Goal: Communication & Community: Answer question/provide support

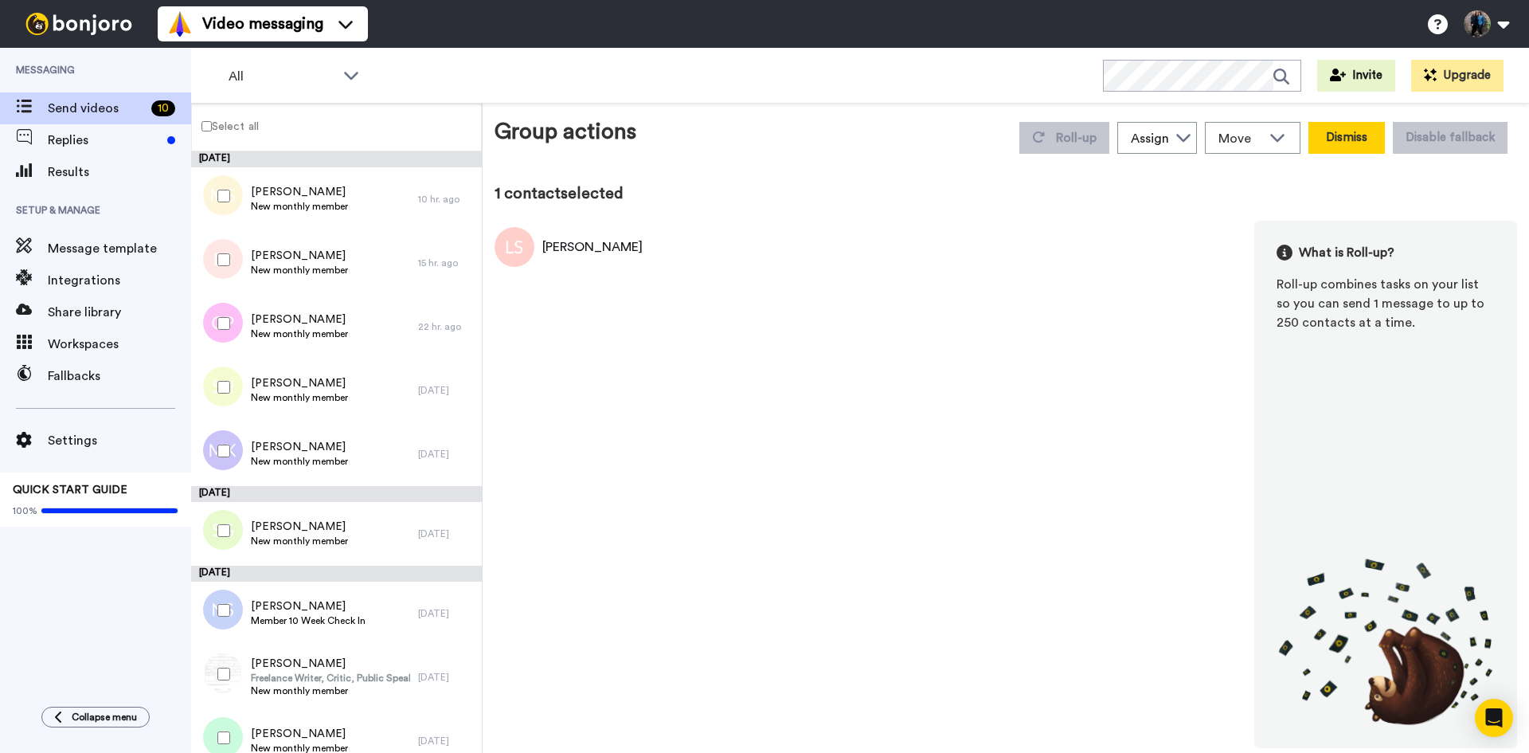
click at [1345, 135] on button "Dismiss" at bounding box center [1346, 138] width 76 height 32
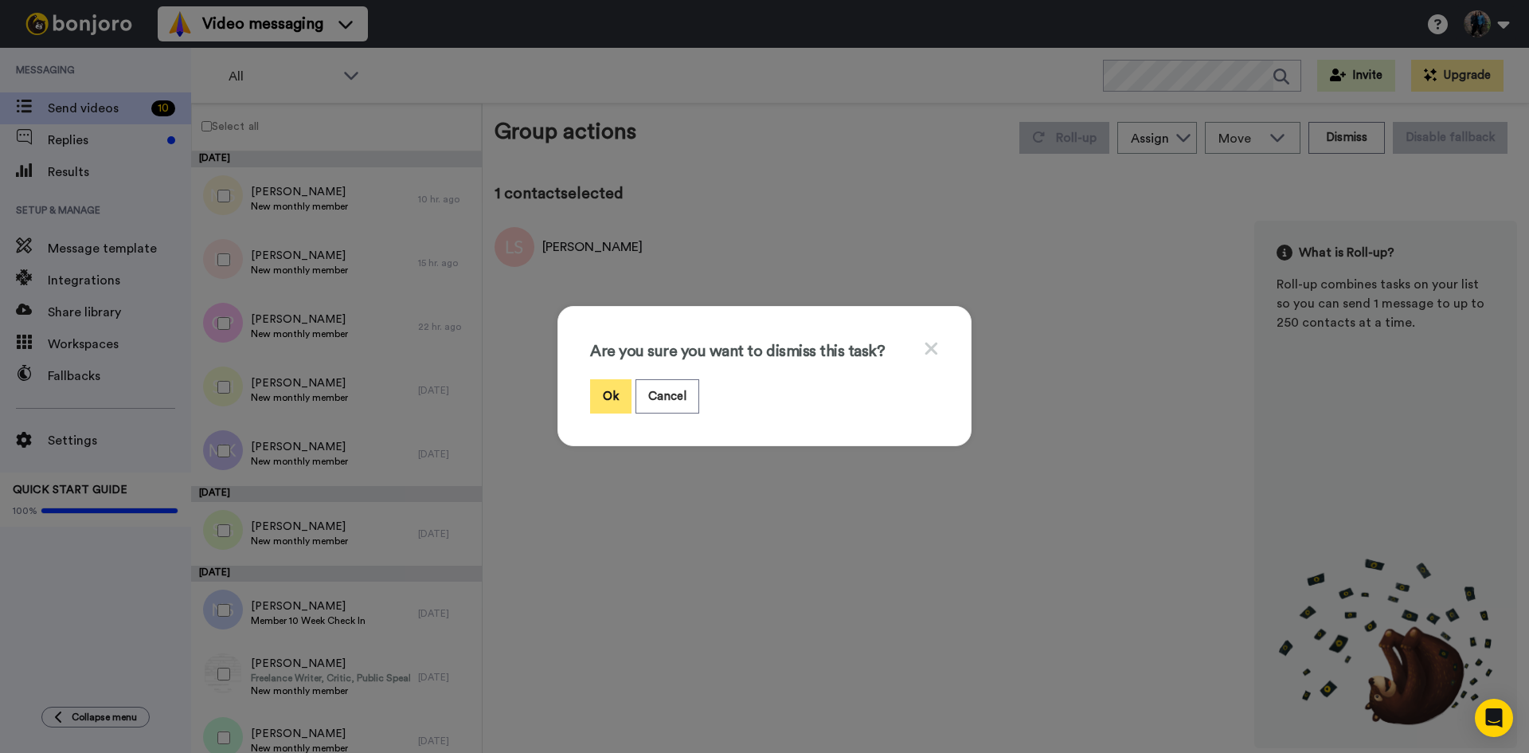
click at [598, 388] on button "Ok" at bounding box center [610, 396] width 41 height 34
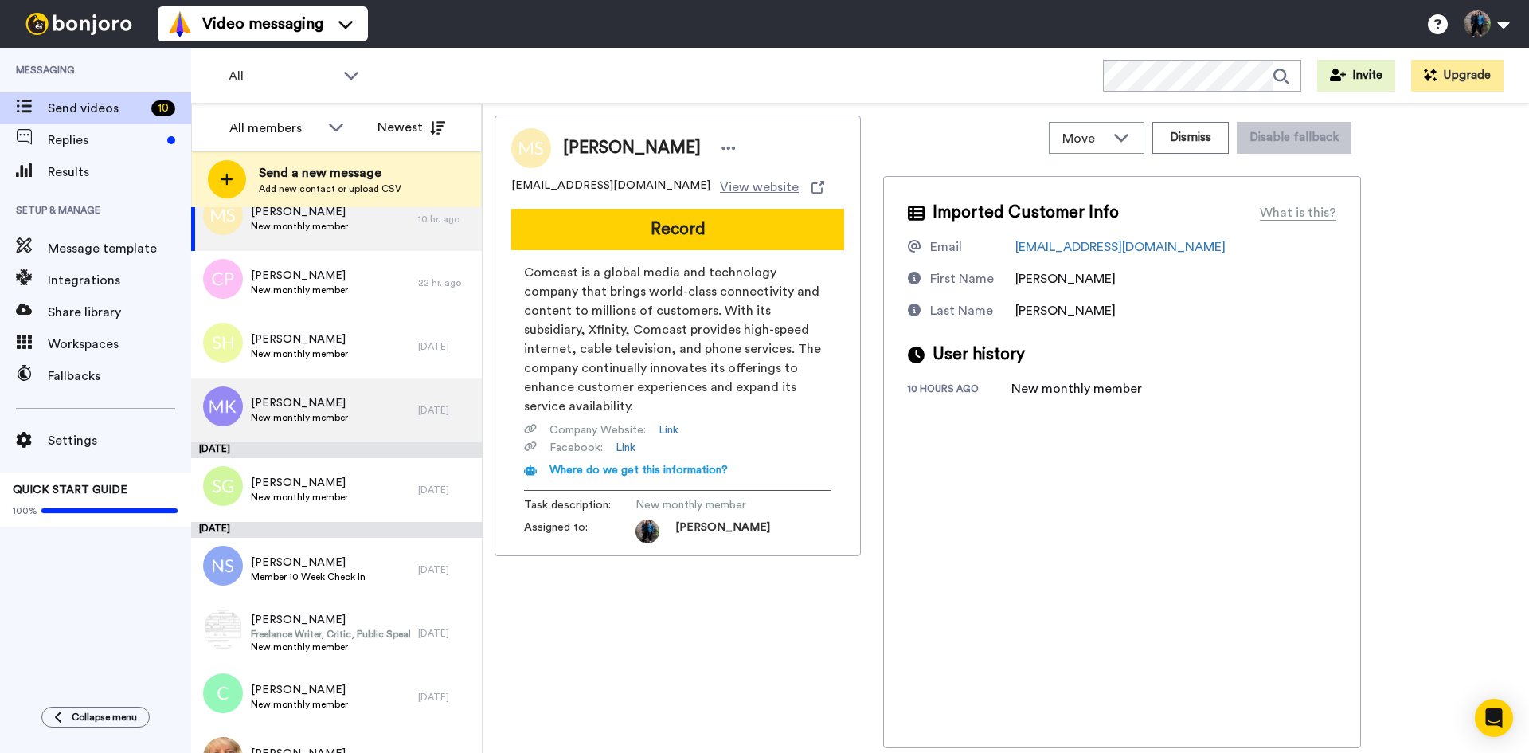
scroll to position [76, 0]
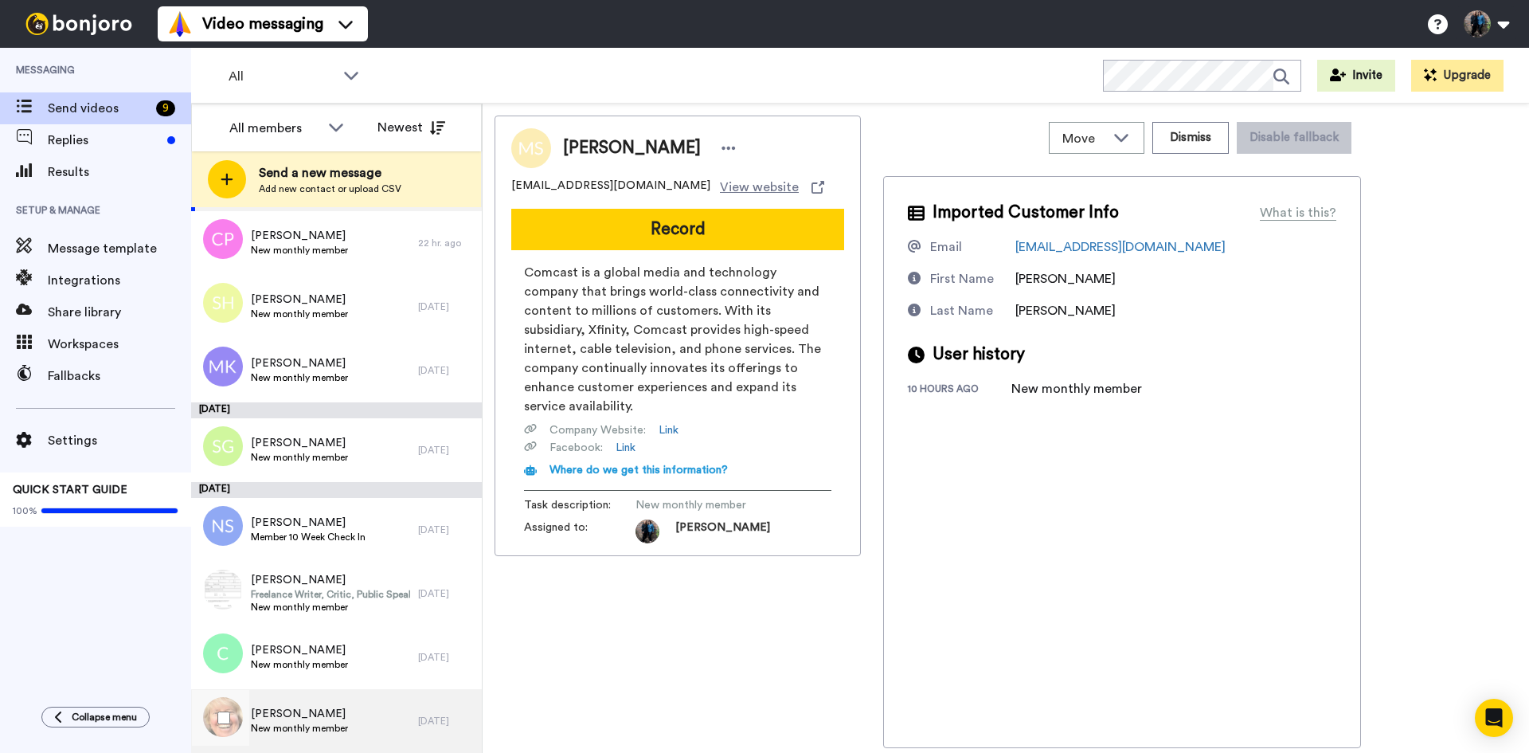
click at [308, 710] on span "Carolyn Davies" at bounding box center [299, 714] width 97 height 16
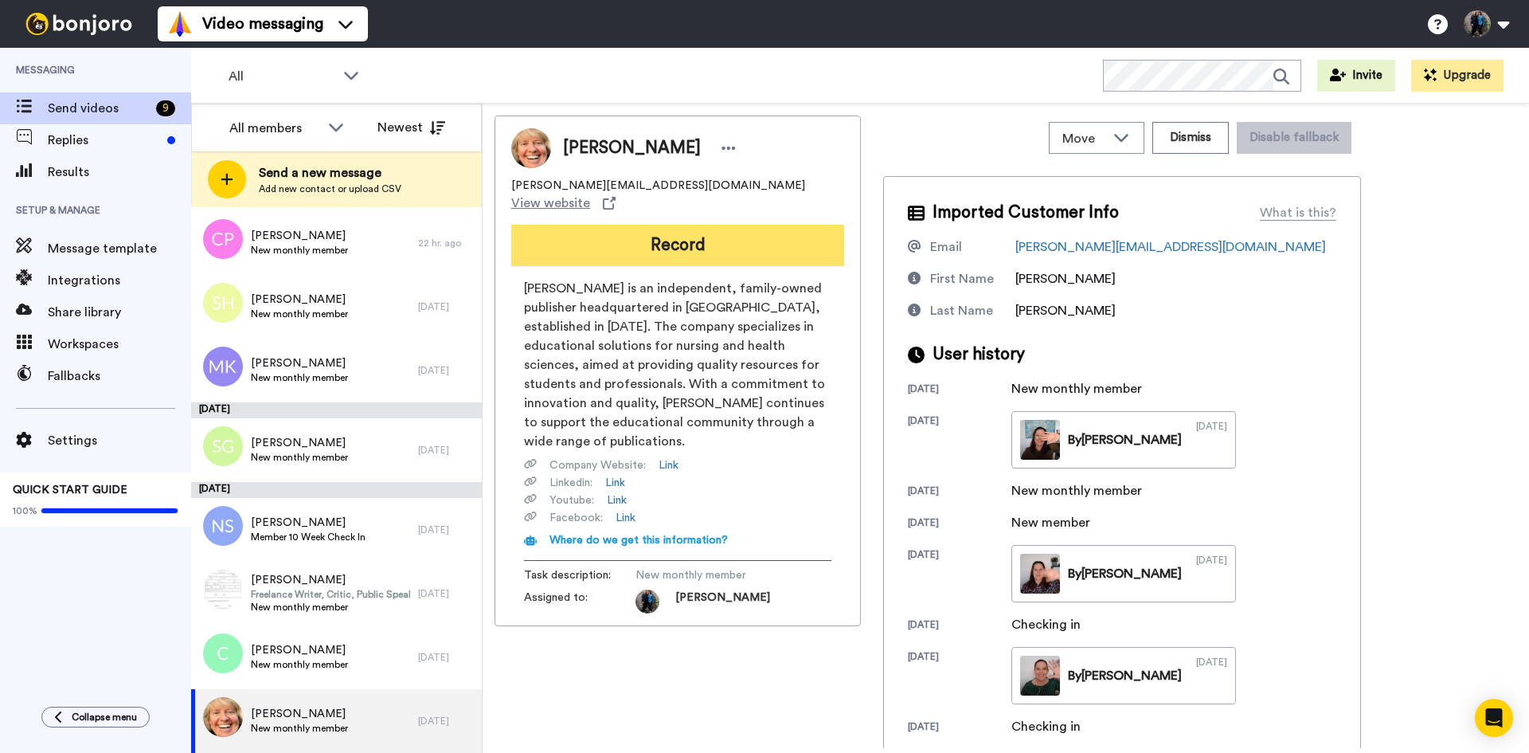
click at [702, 230] on button "Record" at bounding box center [677, 245] width 333 height 41
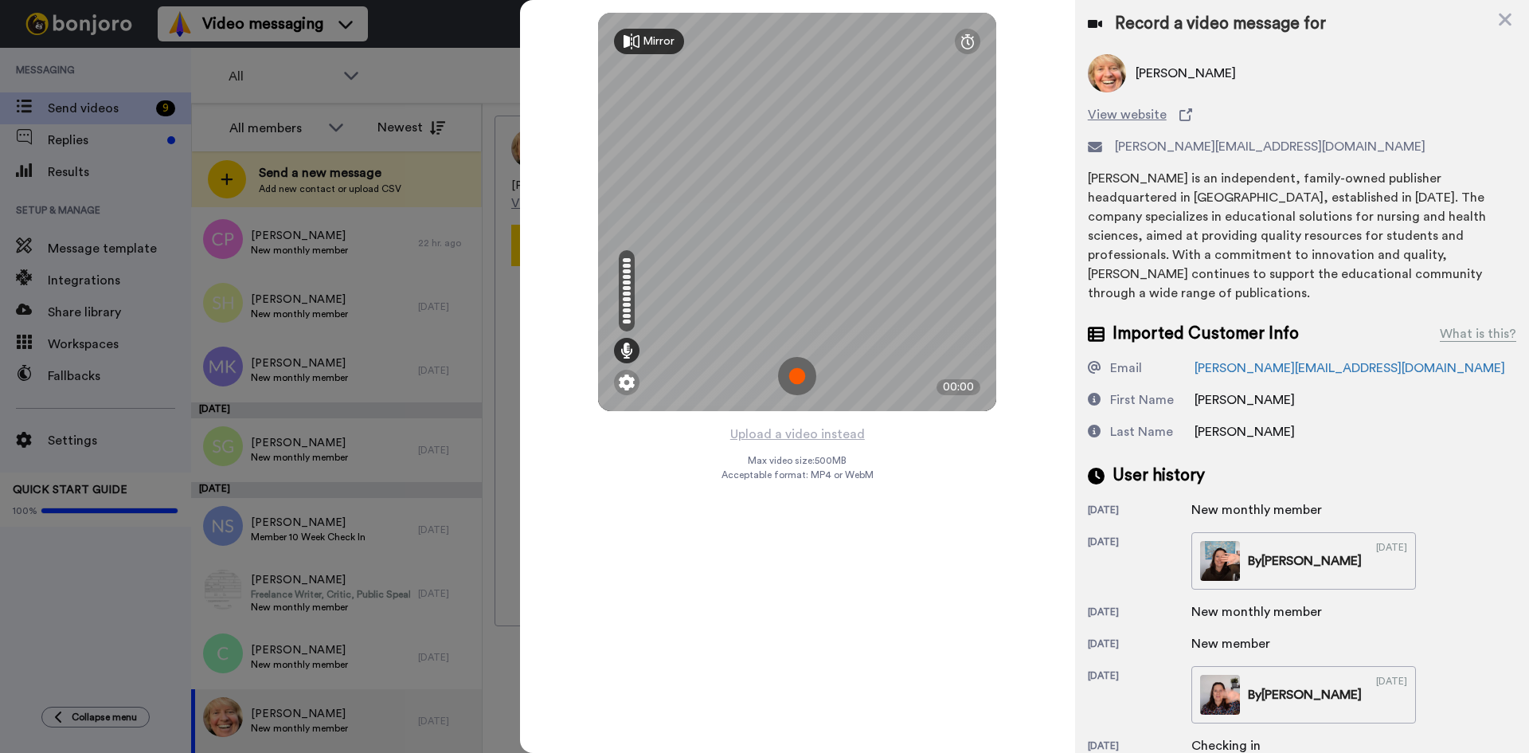
click at [801, 370] on img at bounding box center [797, 376] width 38 height 38
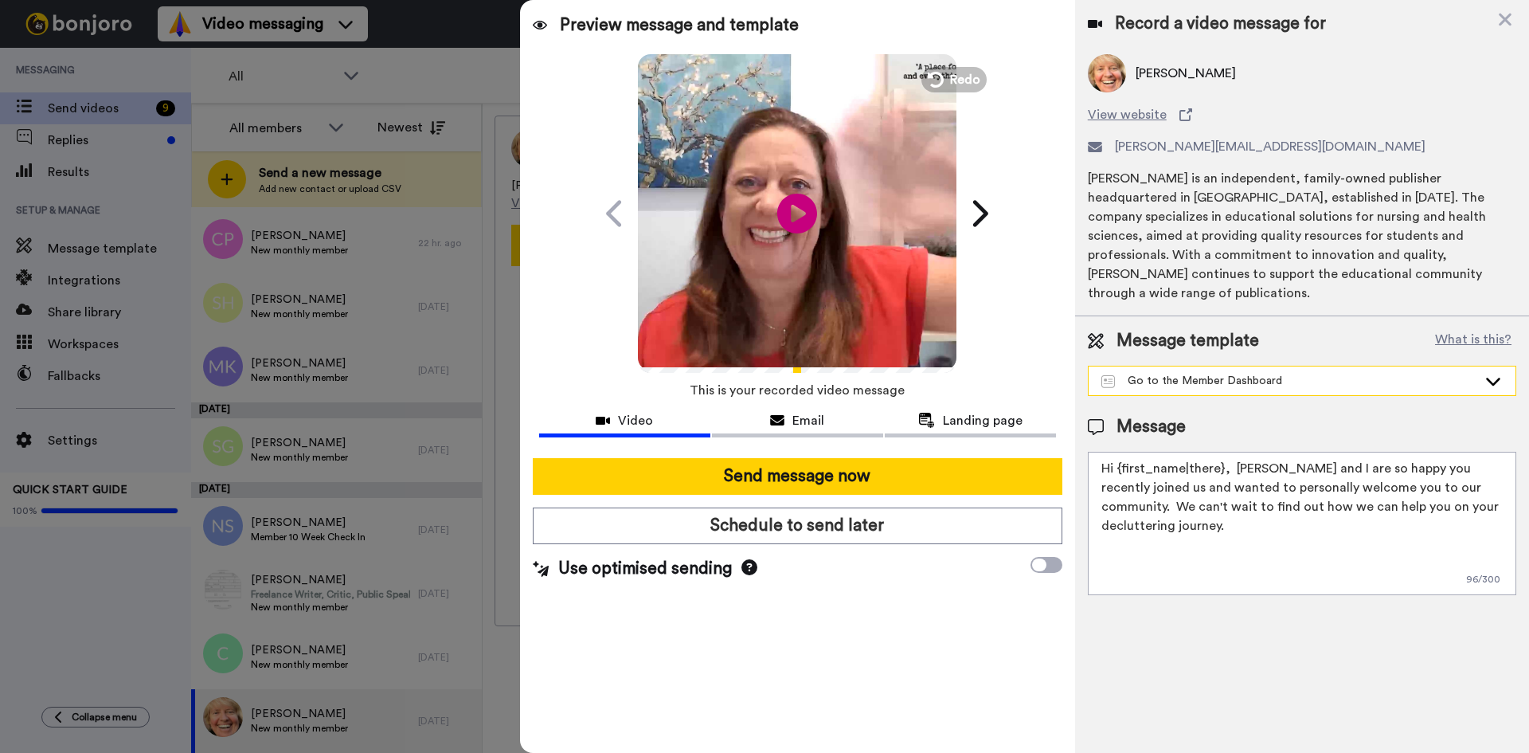
click at [1481, 366] on div "Go to the Member Dashboard" at bounding box center [1302, 380] width 427 height 29
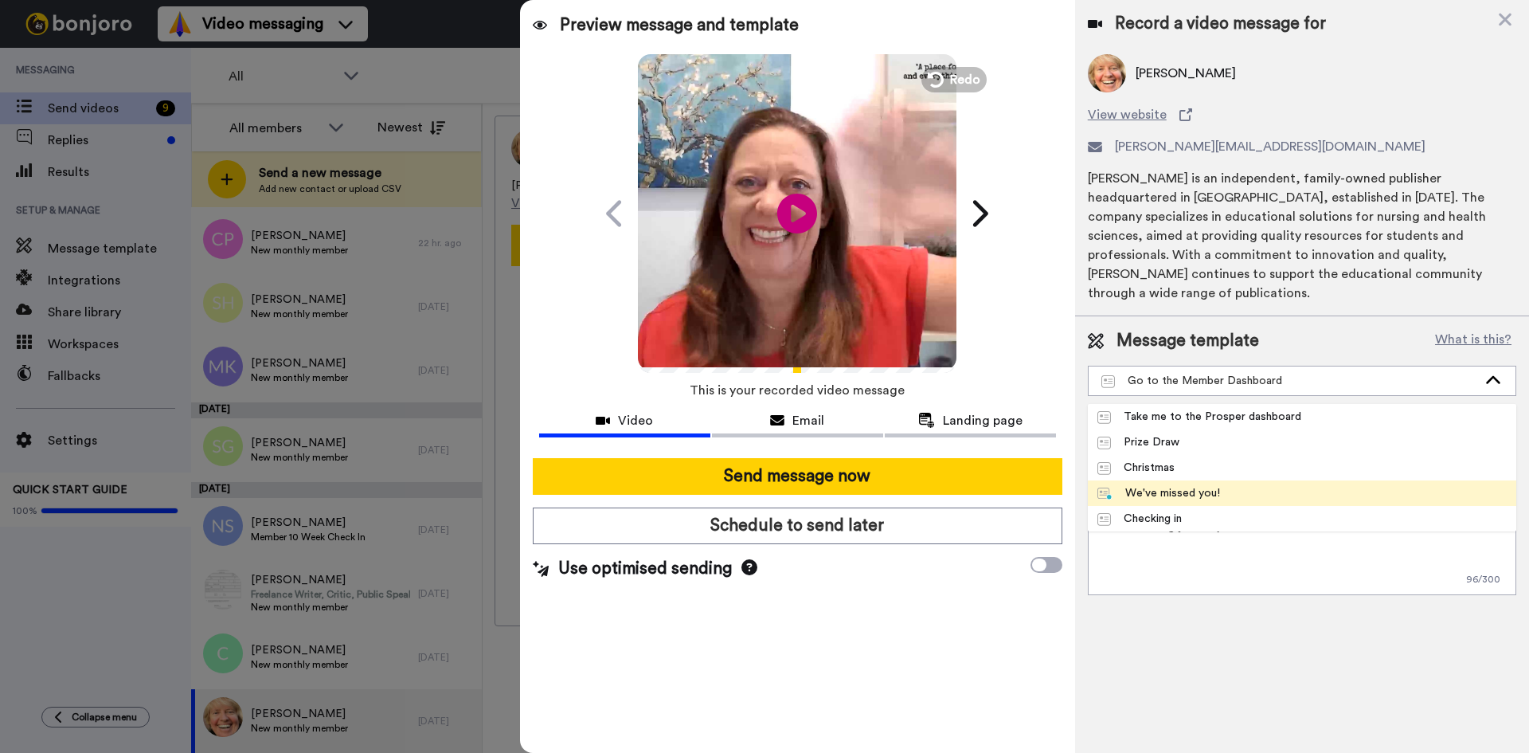
click at [1207, 485] on div "We've missed you!" at bounding box center [1158, 493] width 123 height 16
type textarea "Hi {first_name|there}, I recorded a message for you, check it out!"
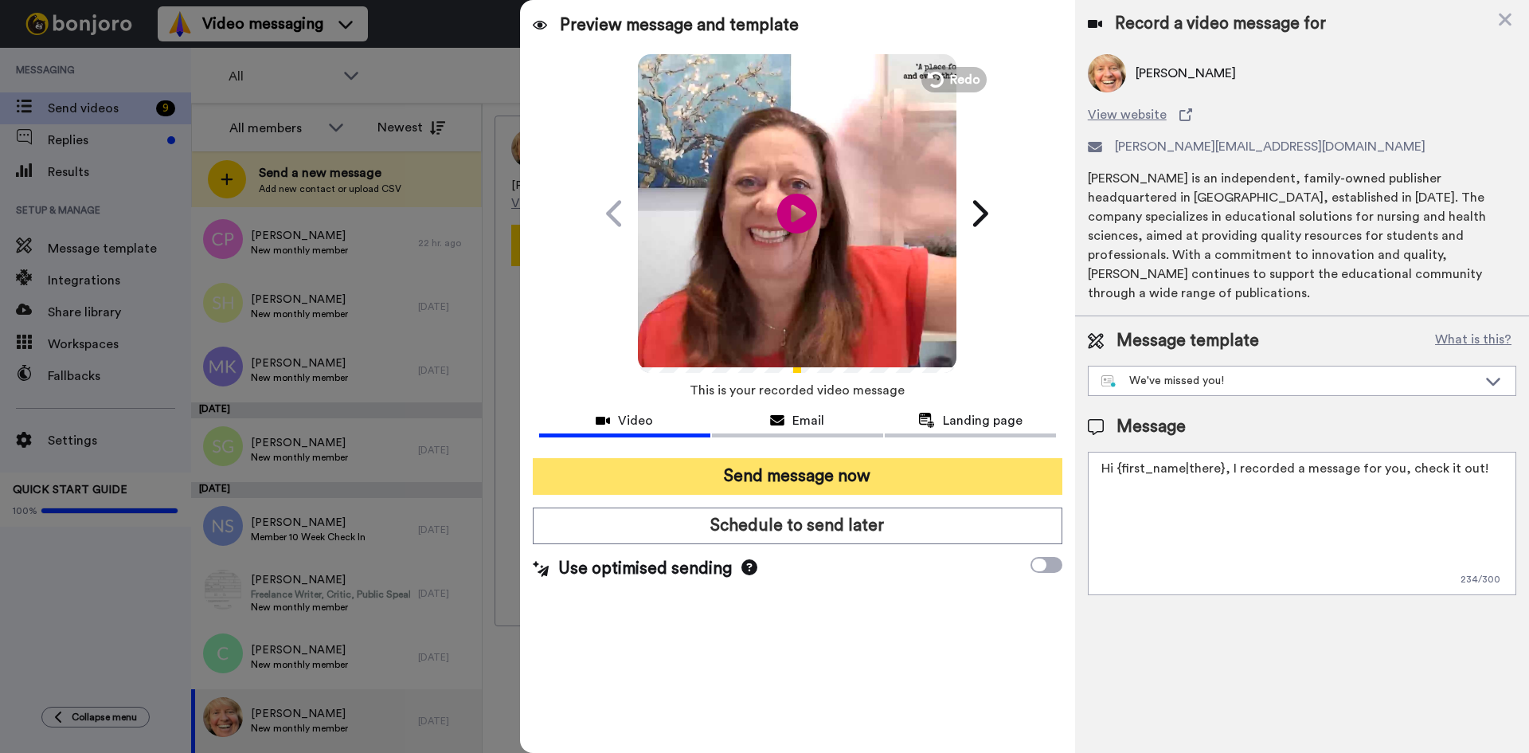
click at [808, 471] on button "Send message now" at bounding box center [798, 476] width 530 height 37
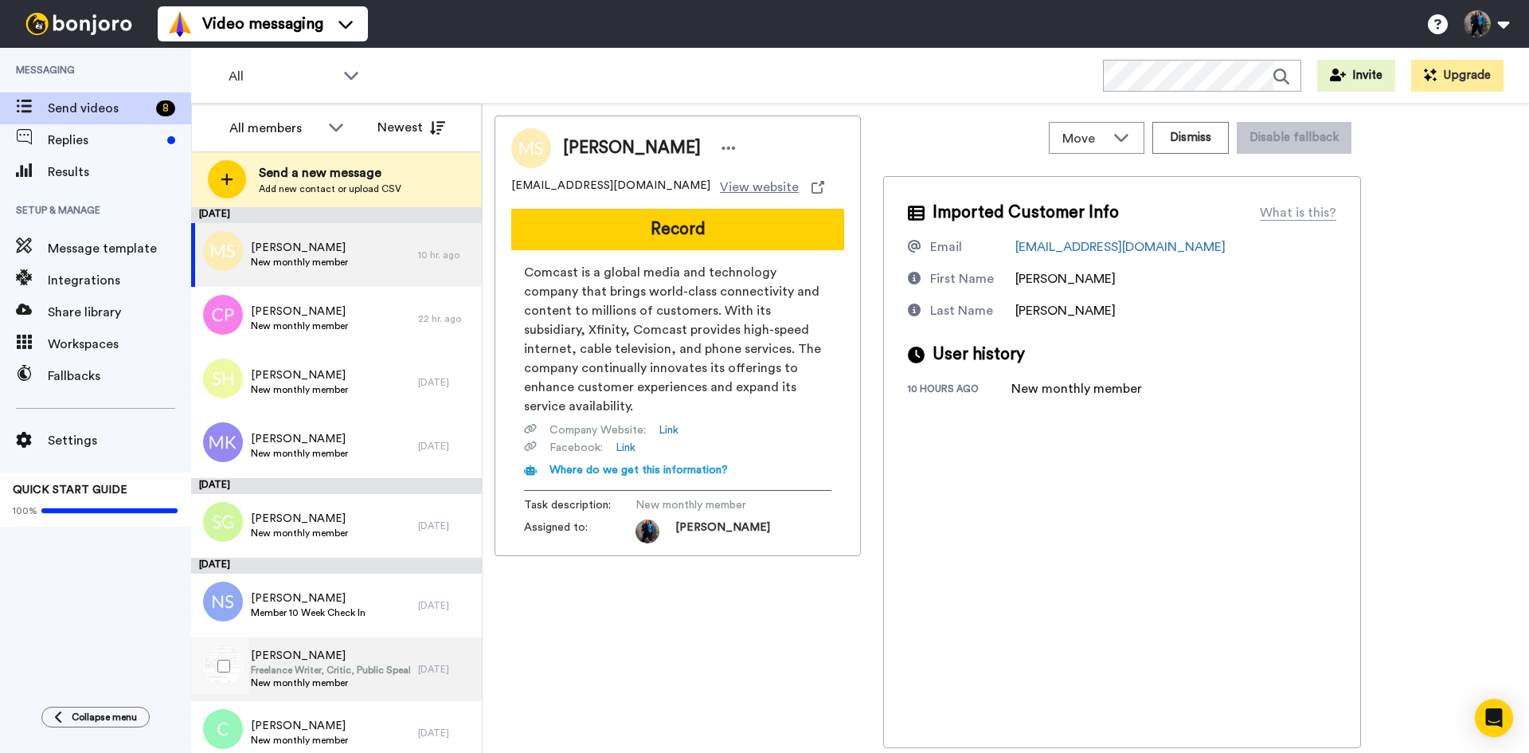
click at [330, 678] on span "New monthly member" at bounding box center [330, 682] width 159 height 13
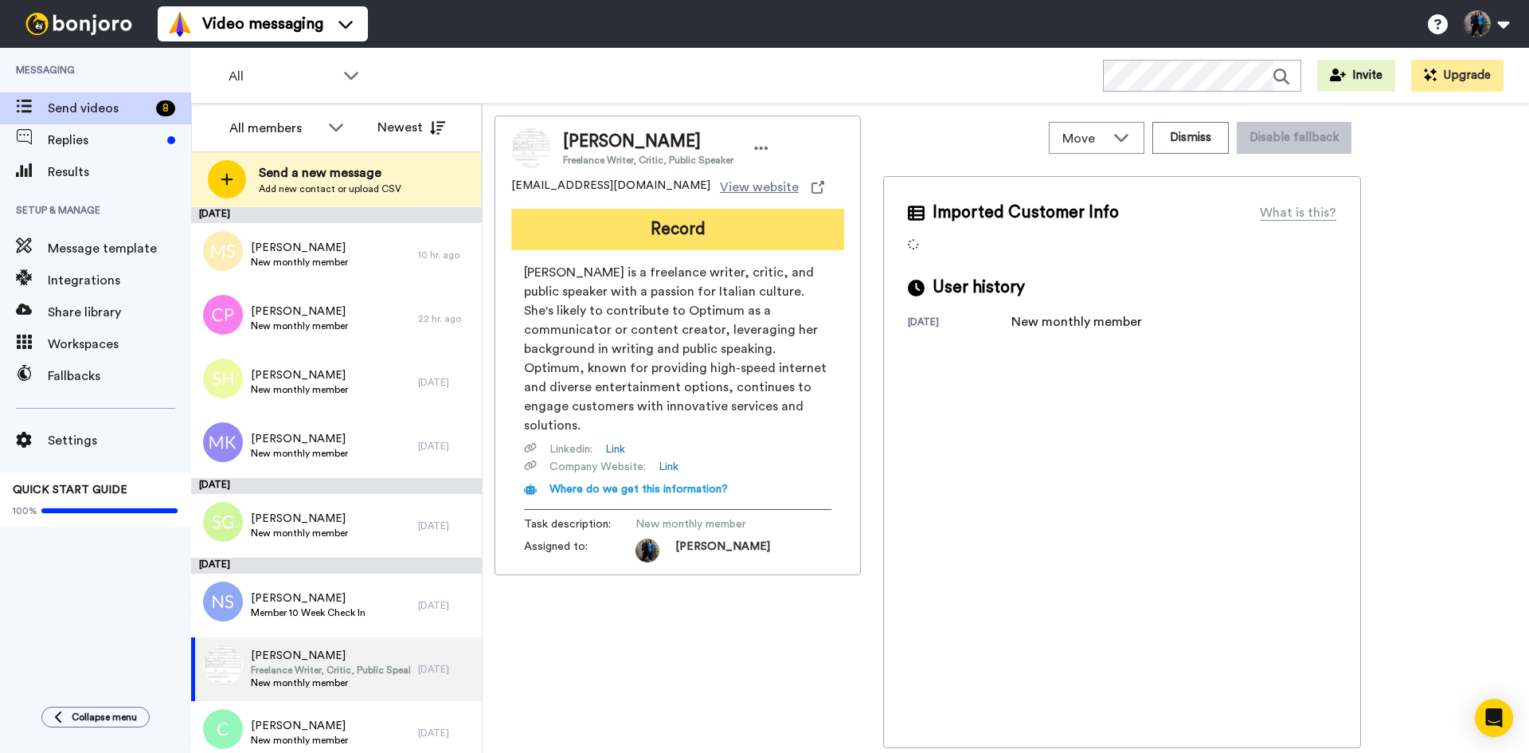
click at [682, 224] on button "Record" at bounding box center [677, 229] width 333 height 41
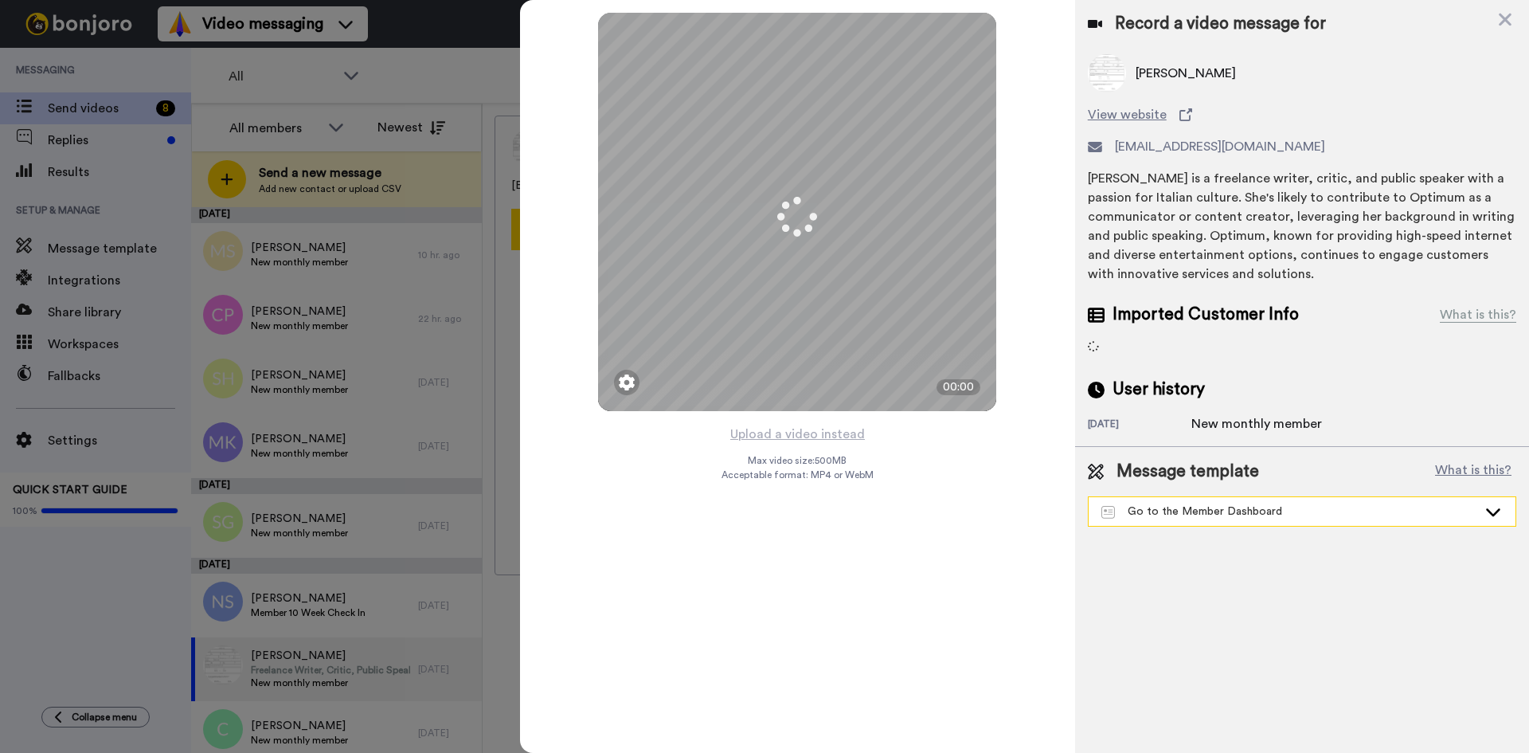
click at [1499, 509] on icon at bounding box center [1493, 512] width 14 height 8
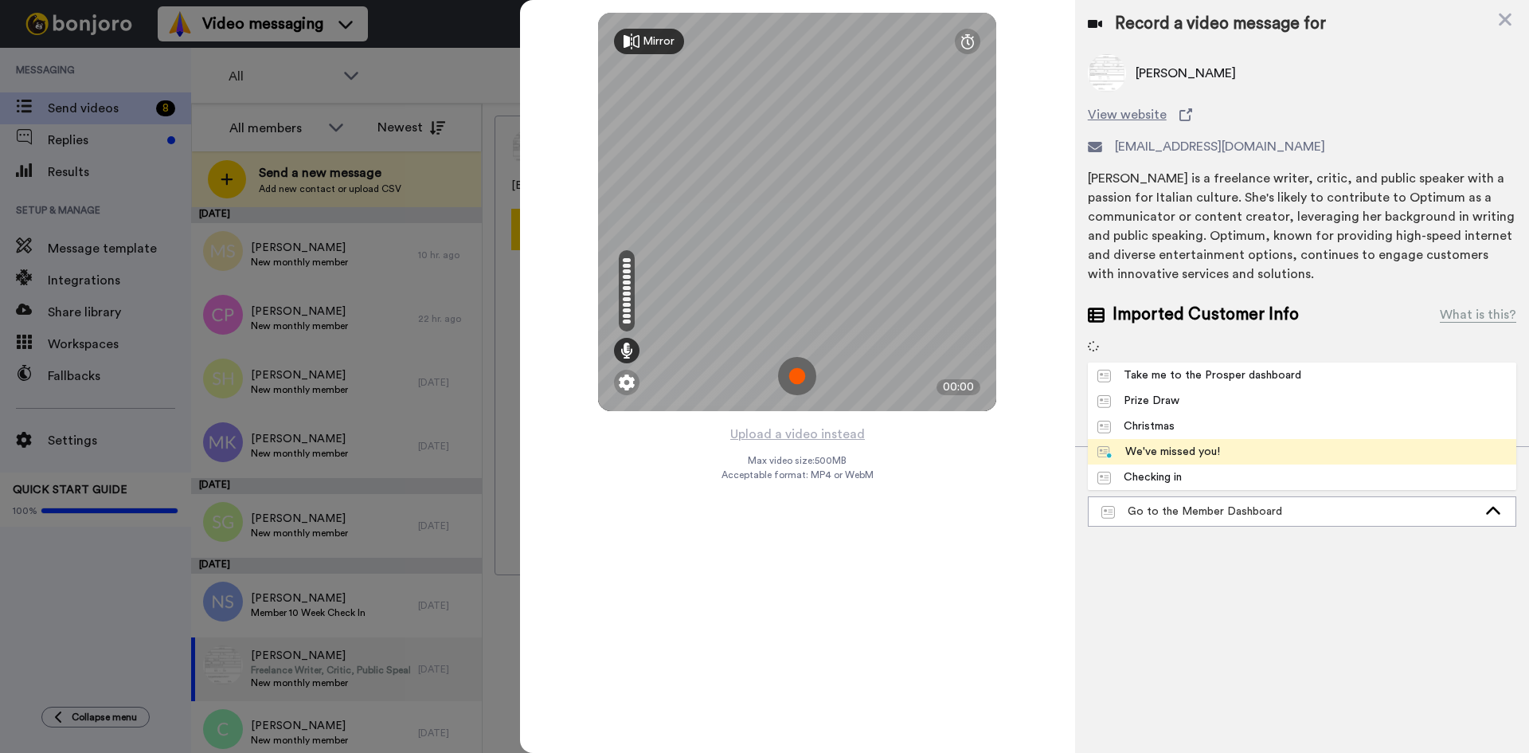
click at [1224, 447] on span "We've missed you!" at bounding box center [1159, 452] width 142 height 16
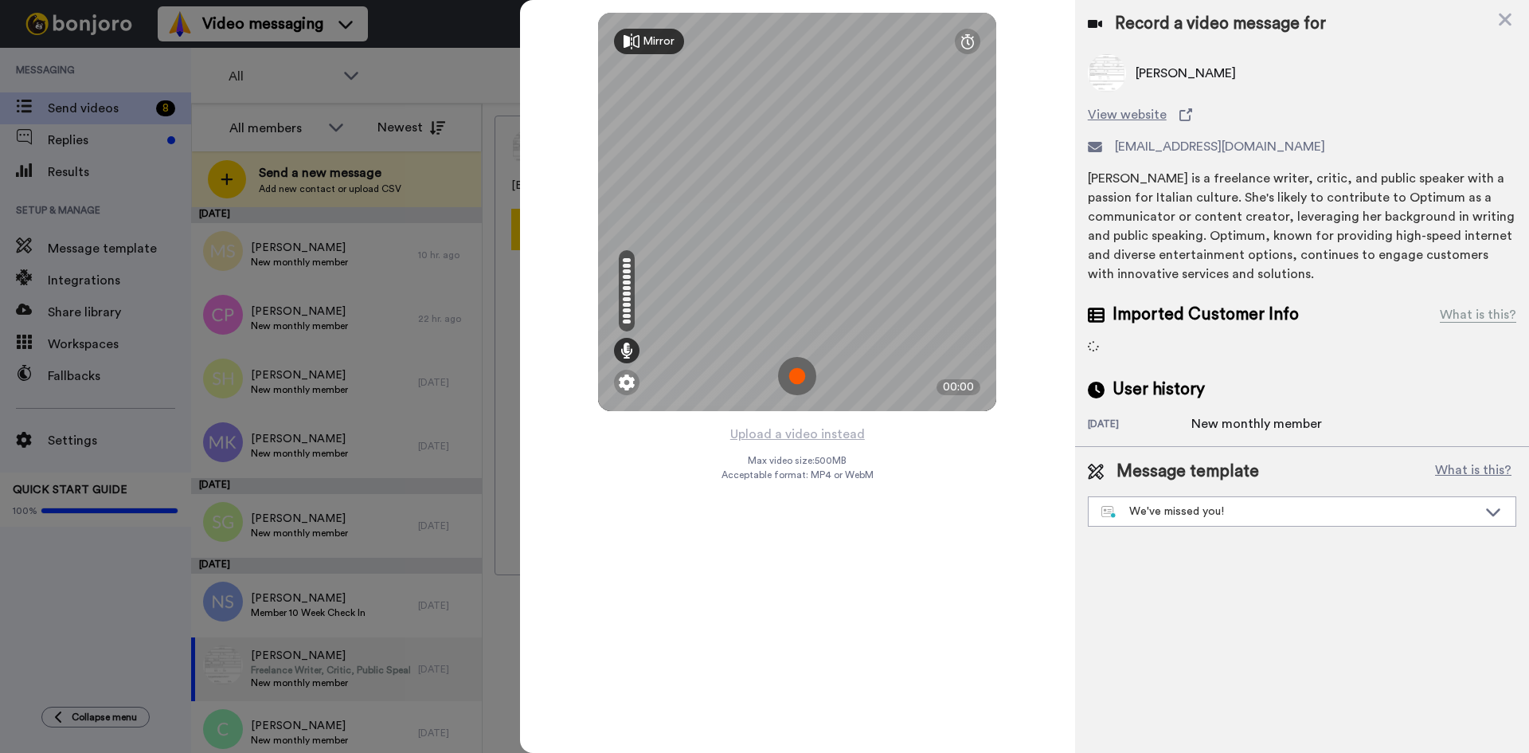
click at [798, 370] on img at bounding box center [797, 376] width 38 height 38
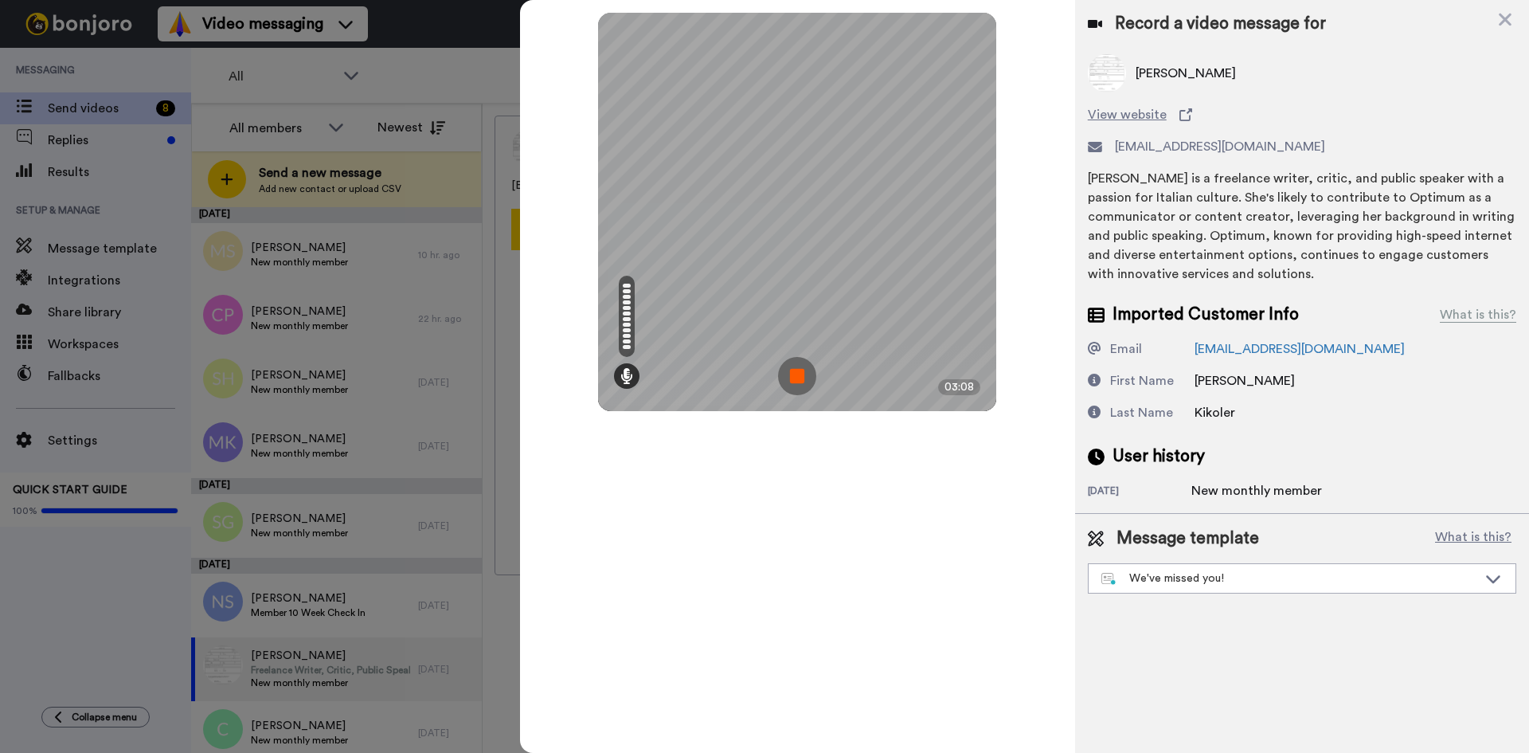
click at [798, 370] on img at bounding box center [797, 376] width 38 height 38
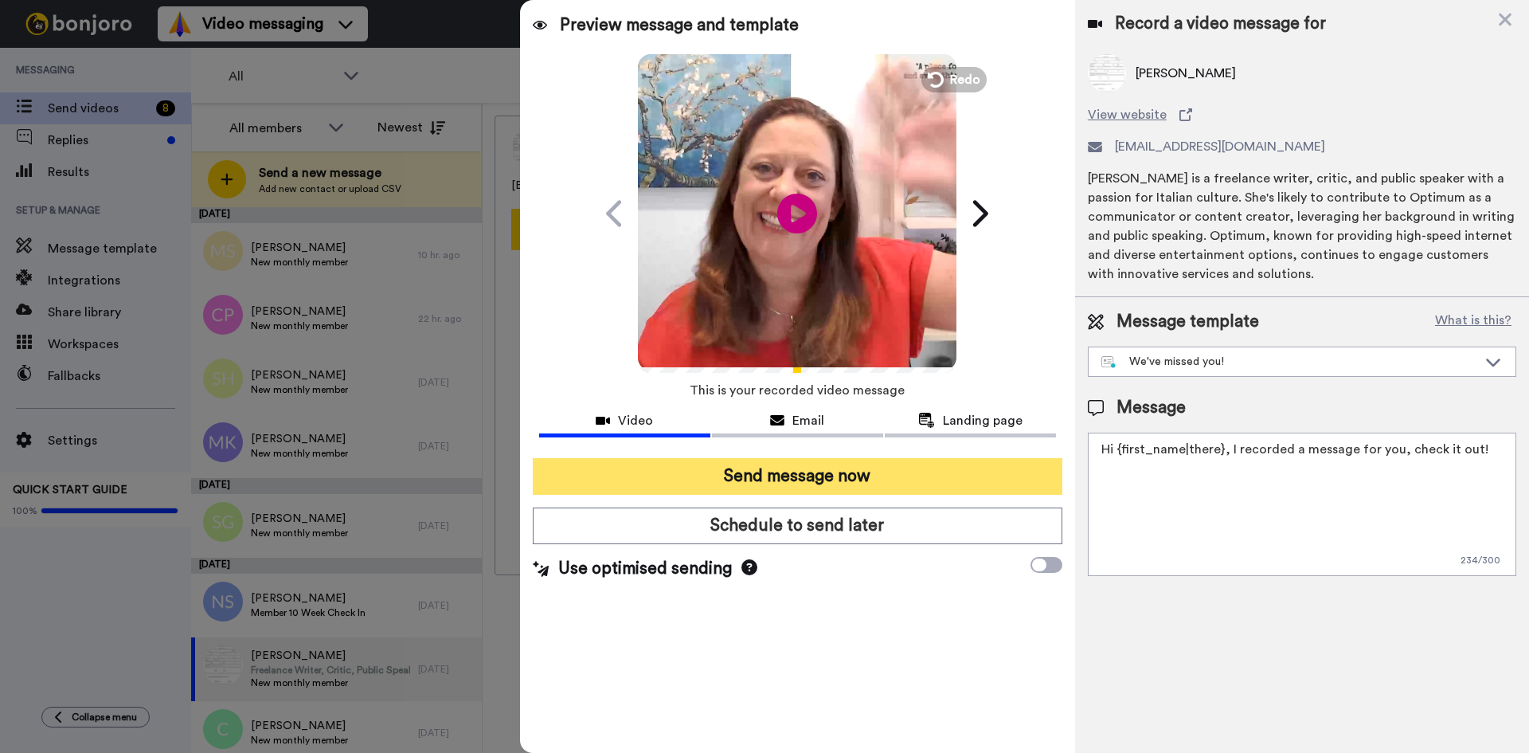
click at [784, 478] on button "Send message now" at bounding box center [798, 476] width 530 height 37
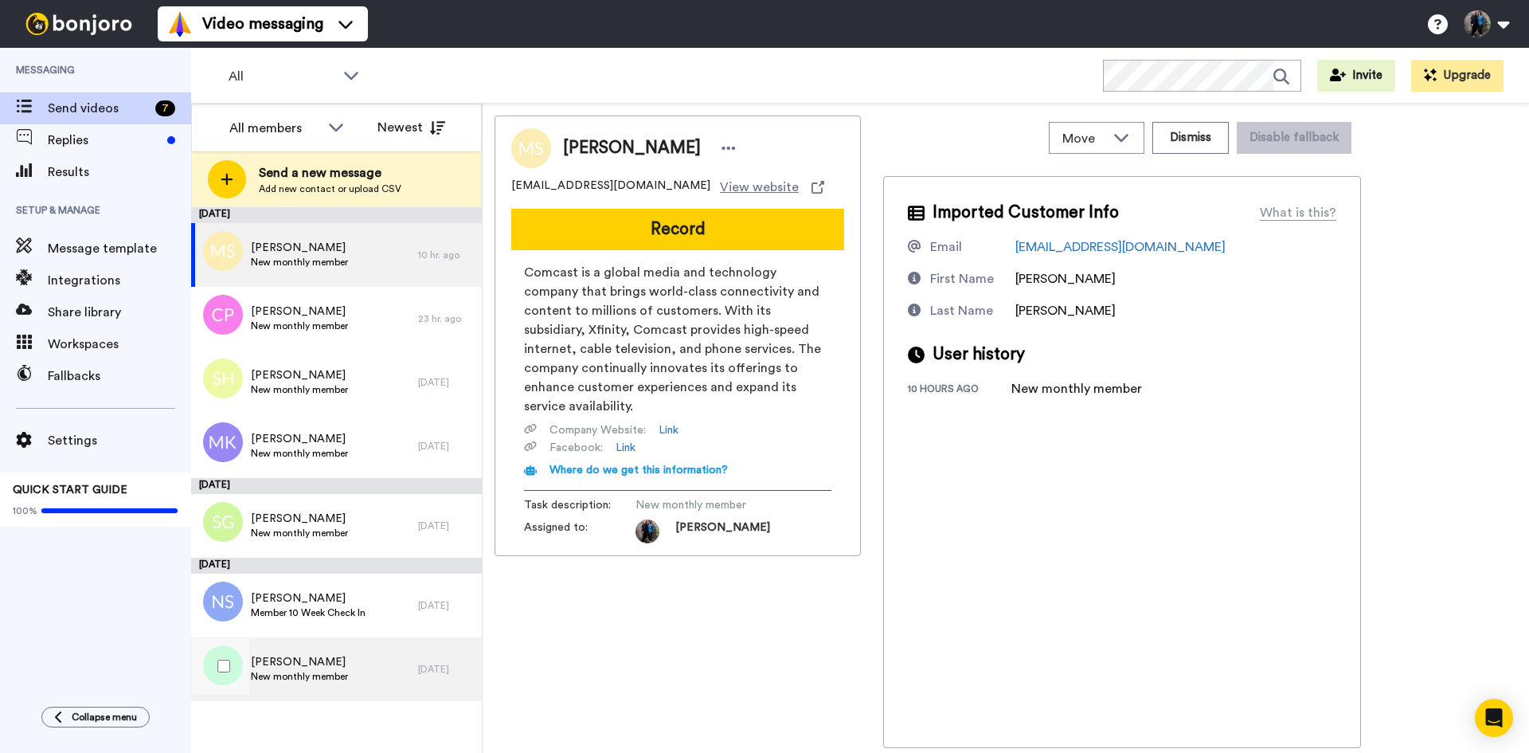
click at [372, 663] on div "Catherine Gout New monthly member" at bounding box center [304, 669] width 227 height 64
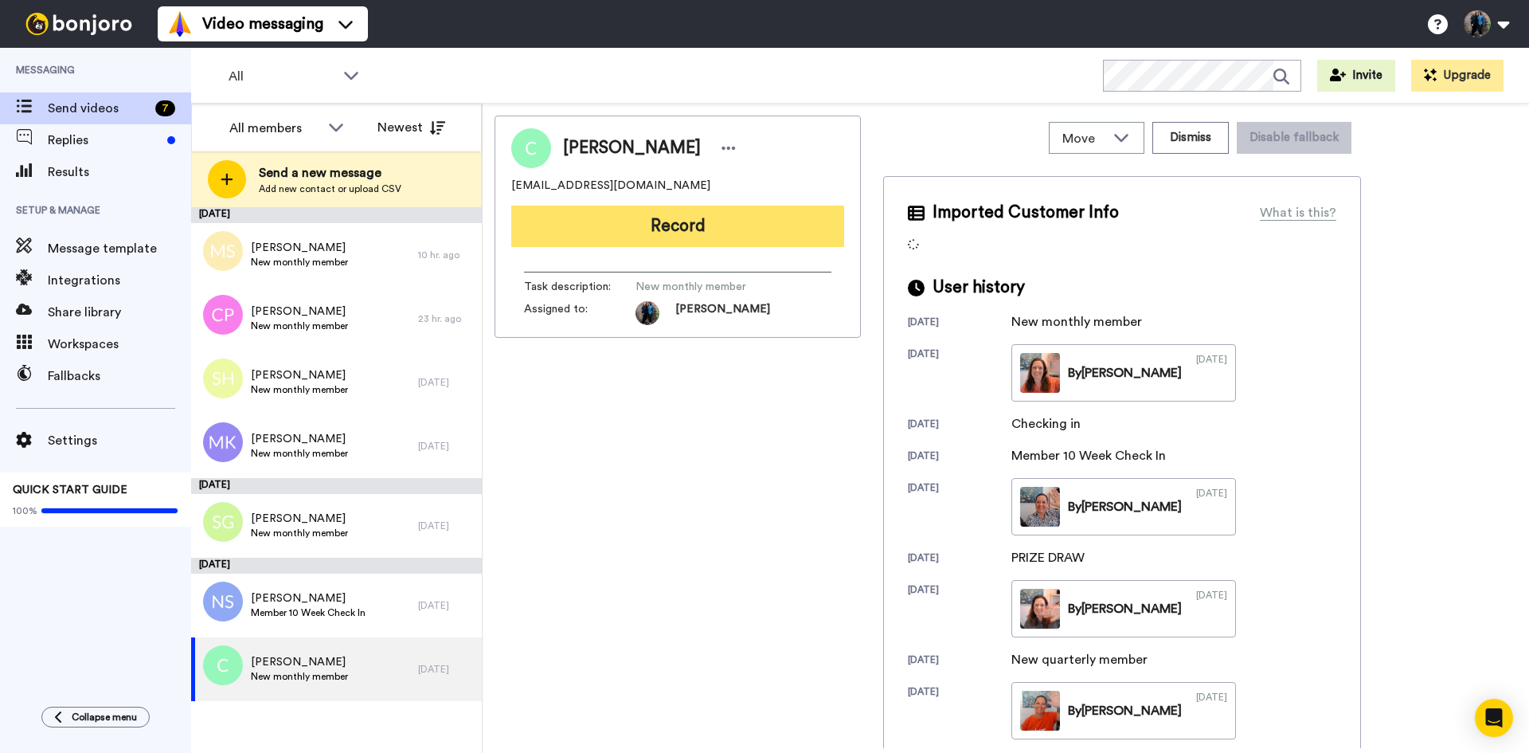
click at [675, 222] on button "Record" at bounding box center [677, 225] width 333 height 41
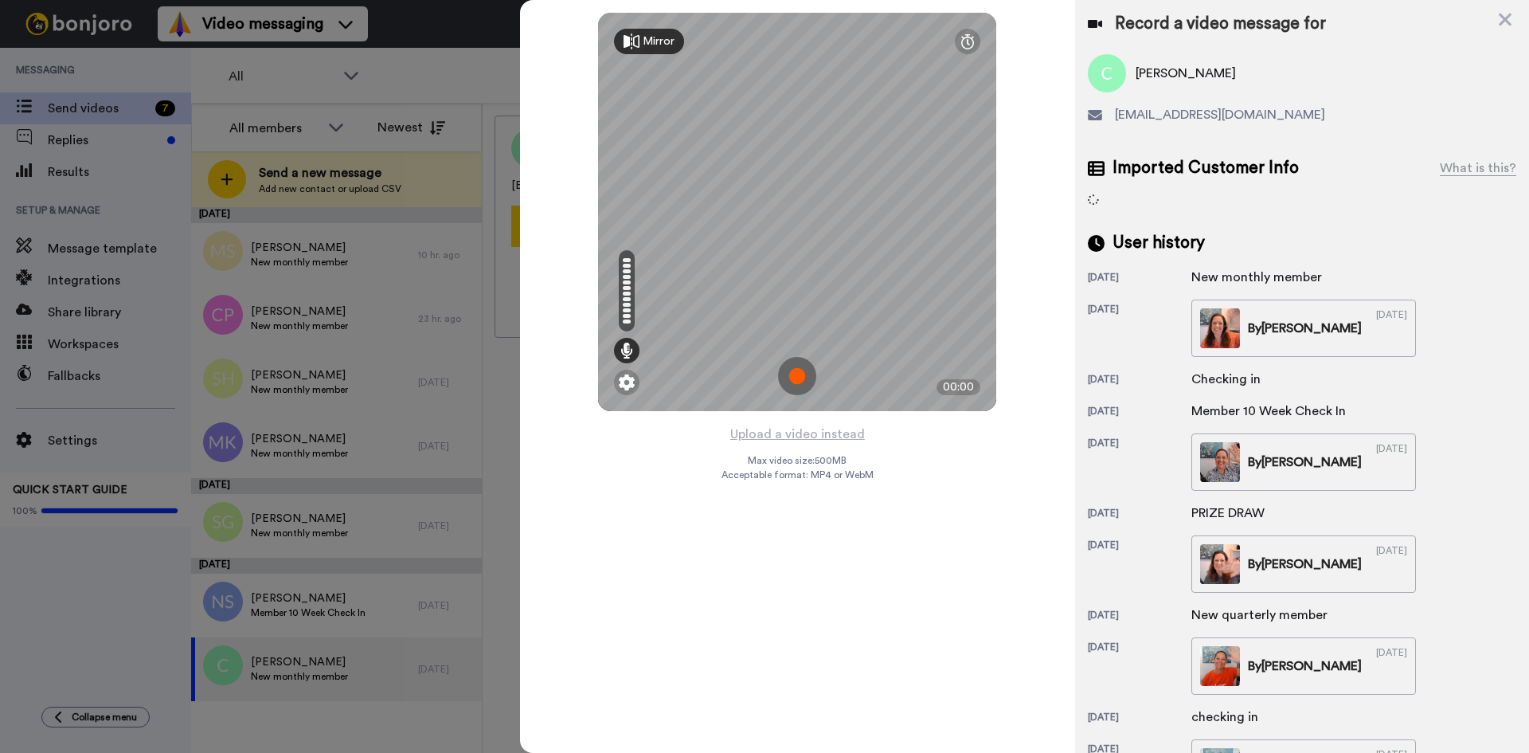
click at [795, 373] on img at bounding box center [797, 376] width 38 height 38
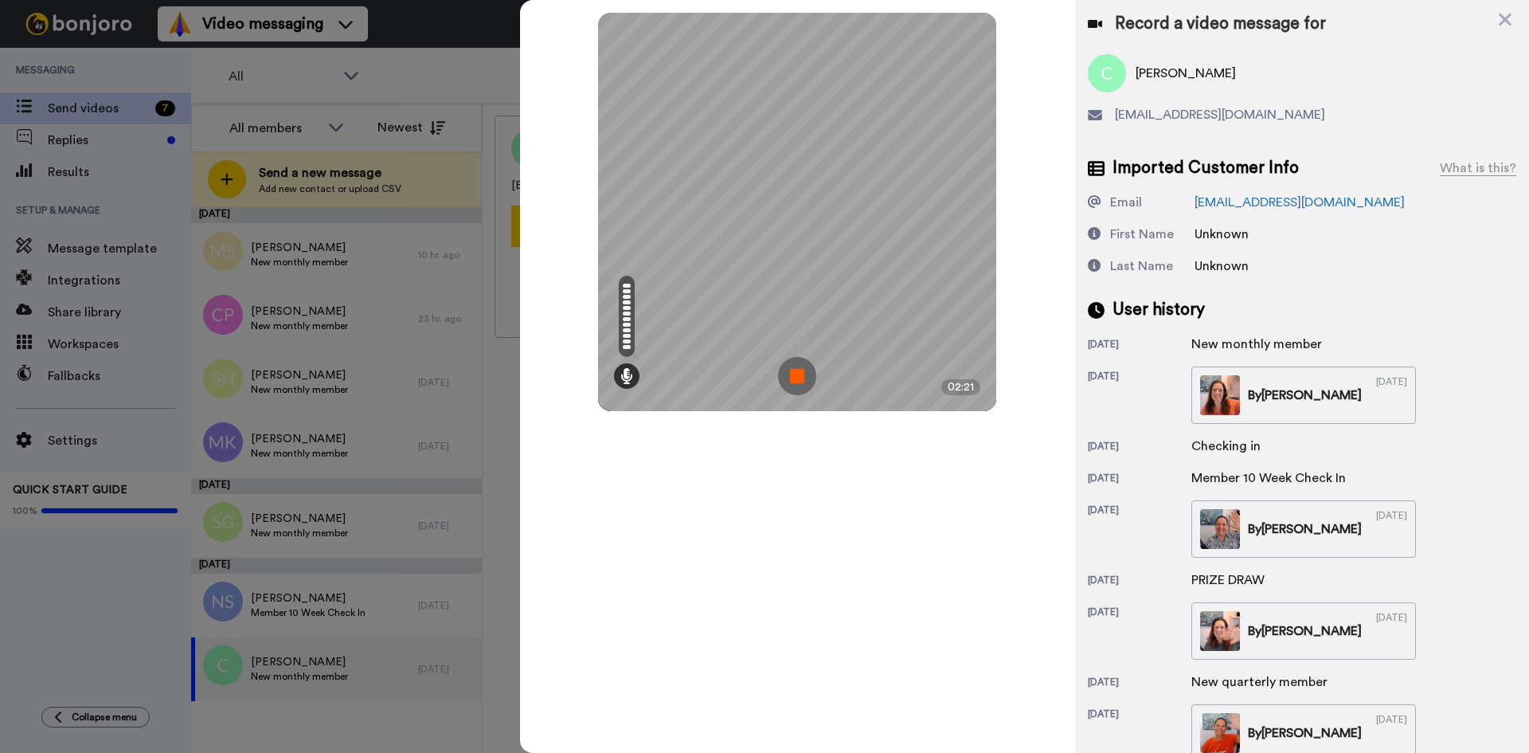
click at [796, 371] on img at bounding box center [797, 376] width 38 height 38
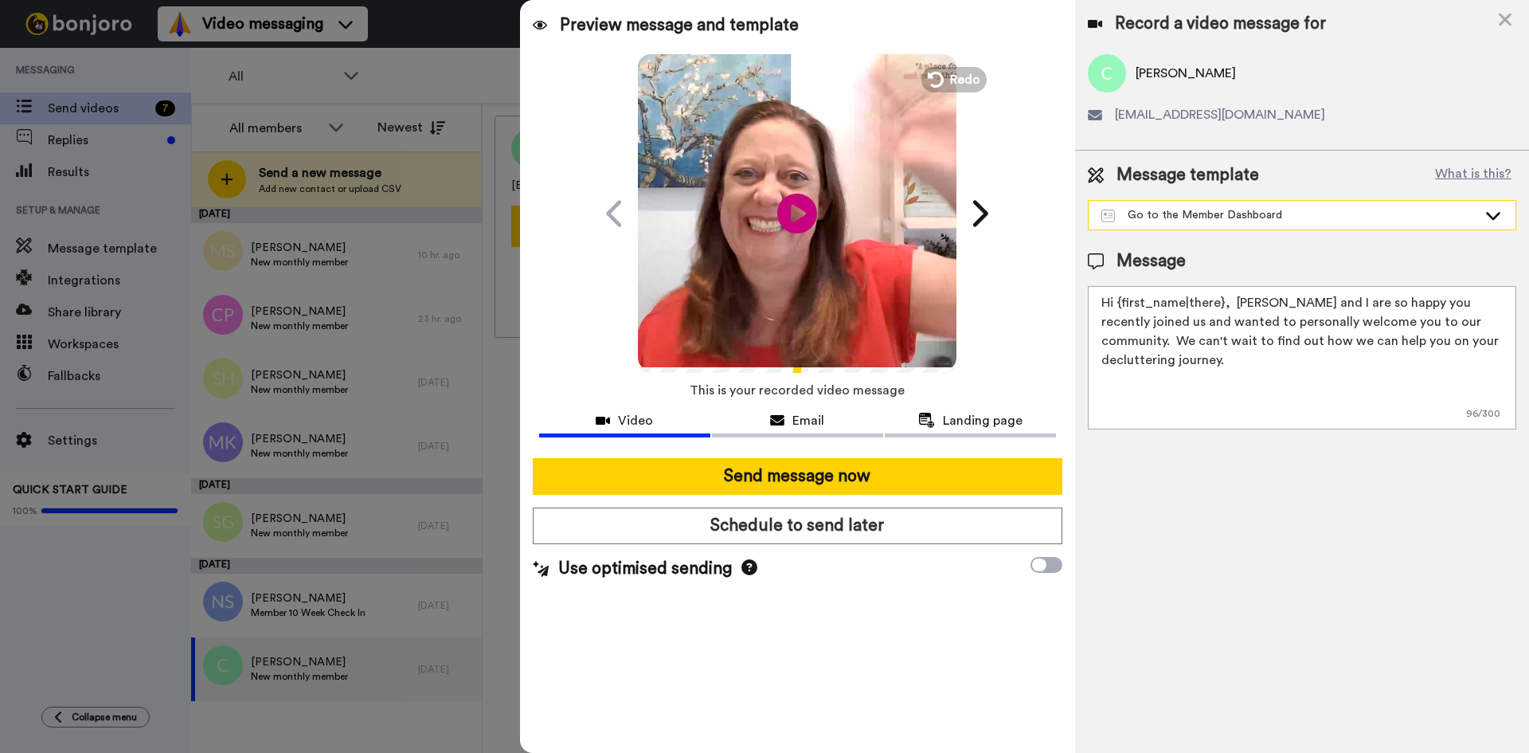
click at [1483, 207] on div "Go to the Member Dashboard" at bounding box center [1302, 215] width 427 height 29
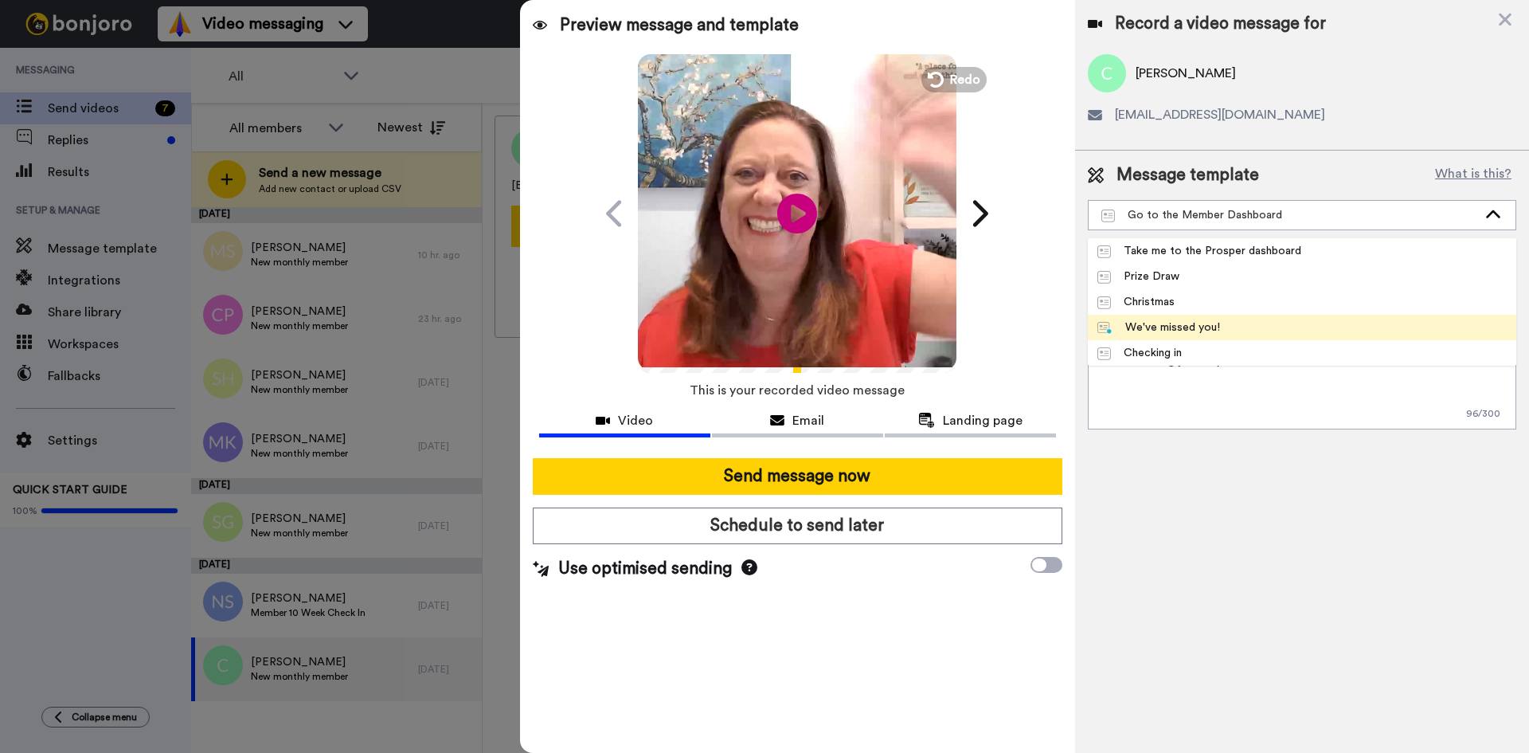
click at [1218, 334] on div "We've missed you!" at bounding box center [1158, 327] width 123 height 16
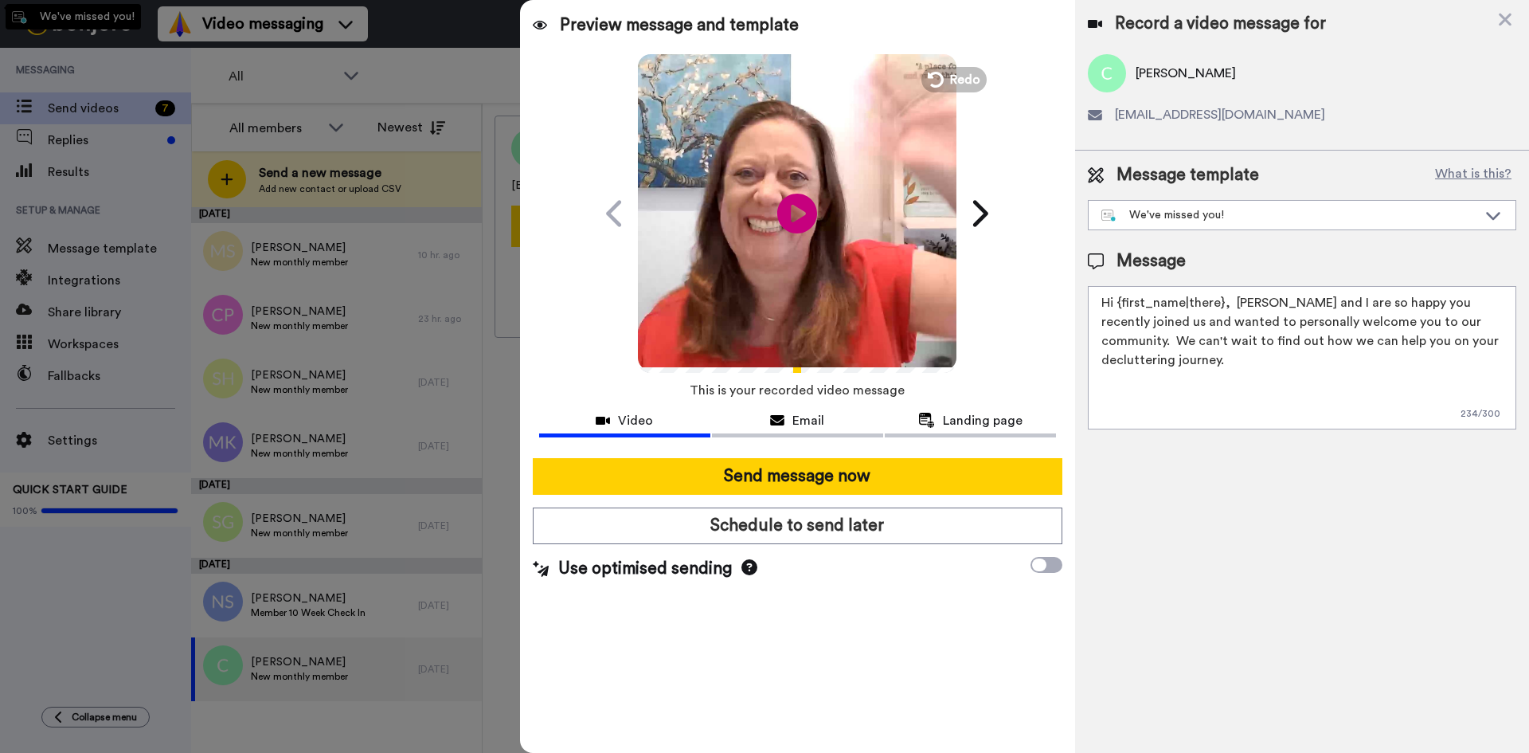
type textarea "Hi {first_name|there}, I recorded a message for you, check it out!"
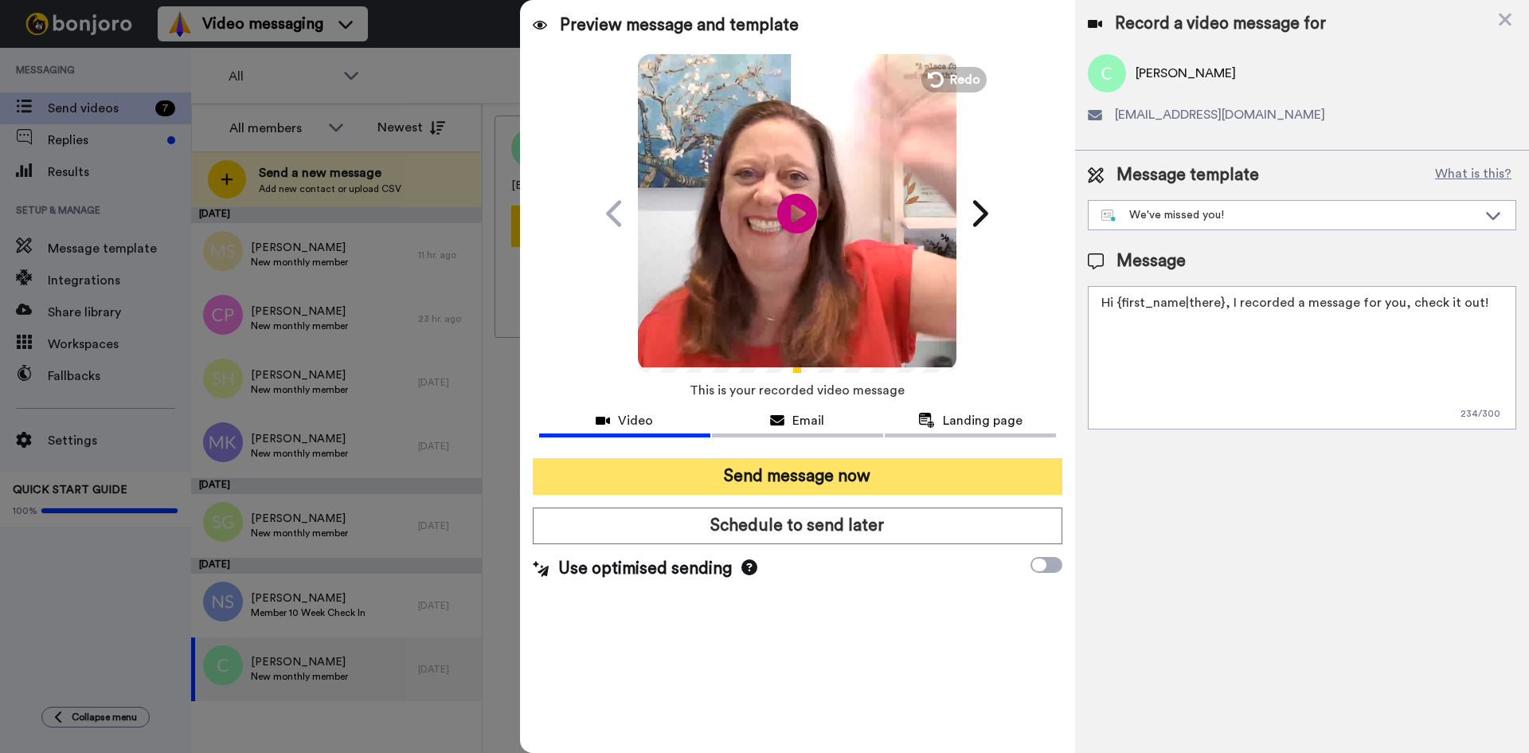
click at [784, 481] on button "Send message now" at bounding box center [798, 476] width 530 height 37
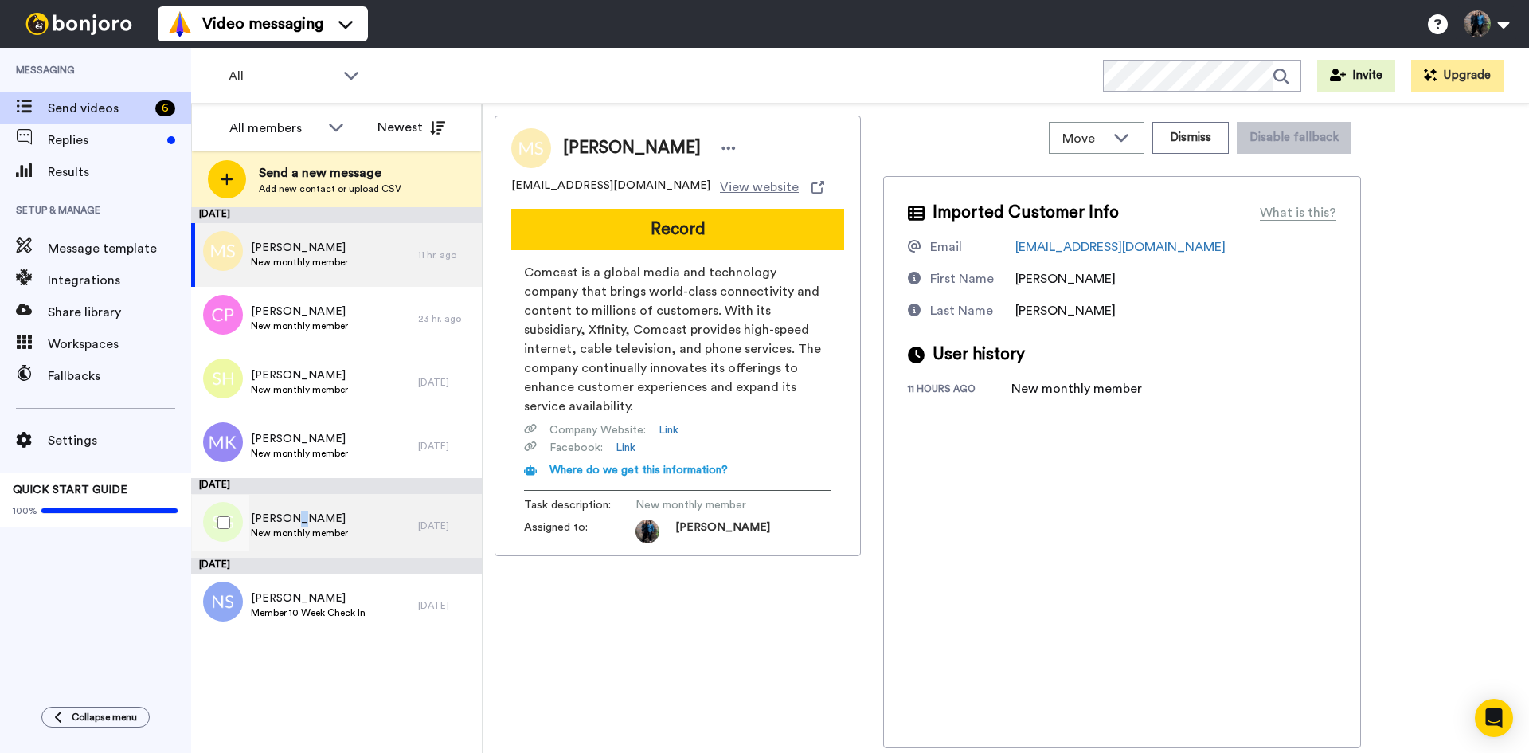
click at [289, 520] on span "Sara Gil" at bounding box center [299, 518] width 97 height 16
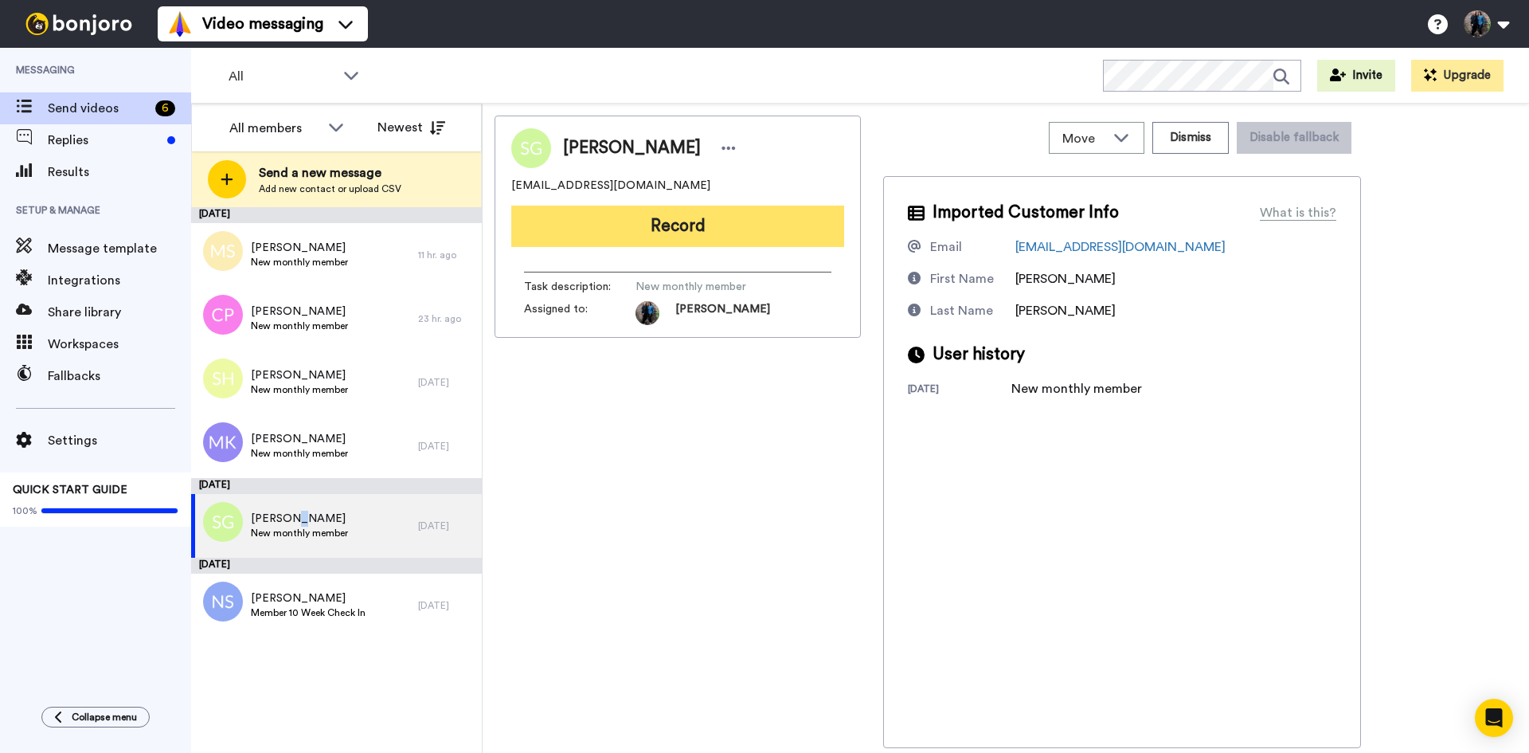
click at [679, 223] on button "Record" at bounding box center [677, 225] width 333 height 41
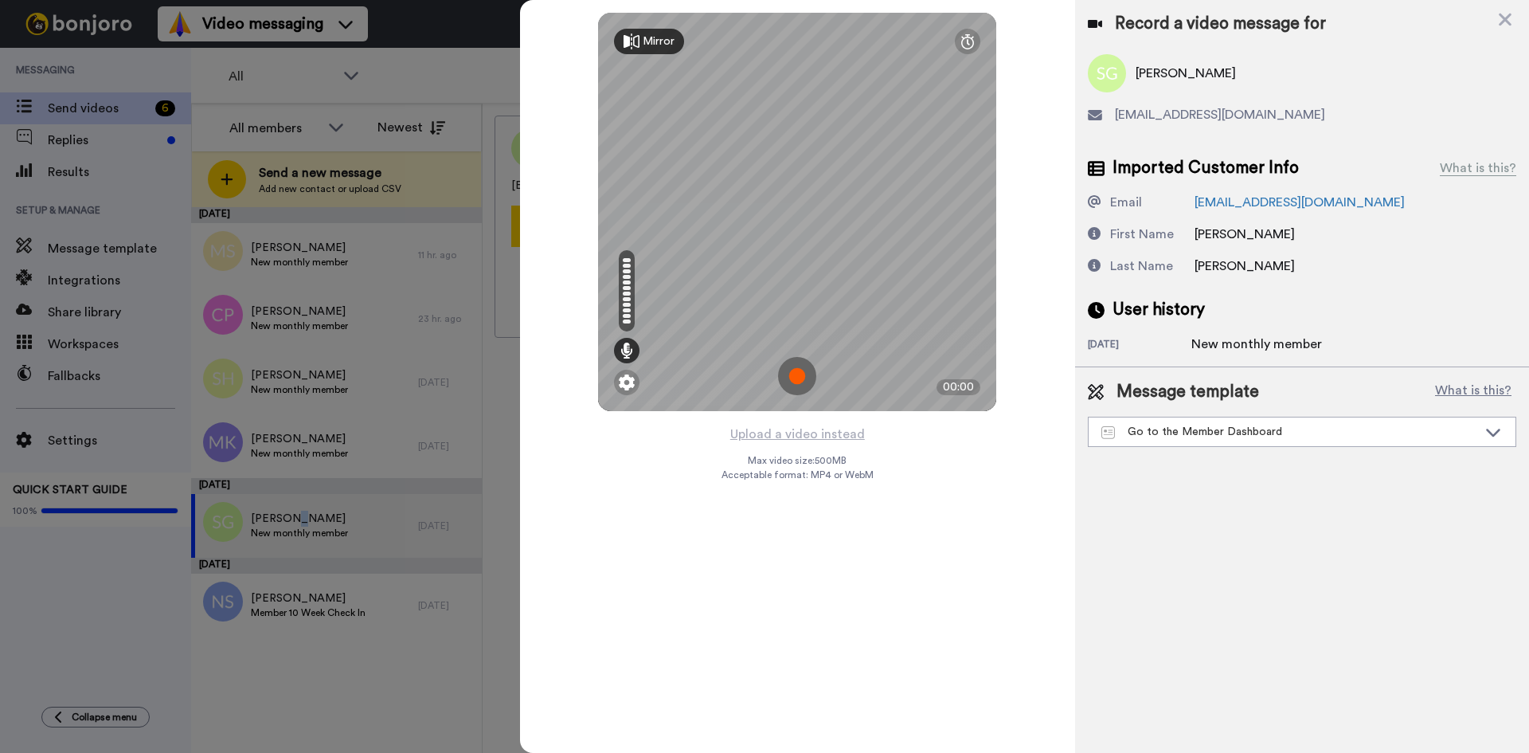
click at [798, 367] on img at bounding box center [797, 376] width 38 height 38
click at [796, 366] on img at bounding box center [797, 376] width 38 height 38
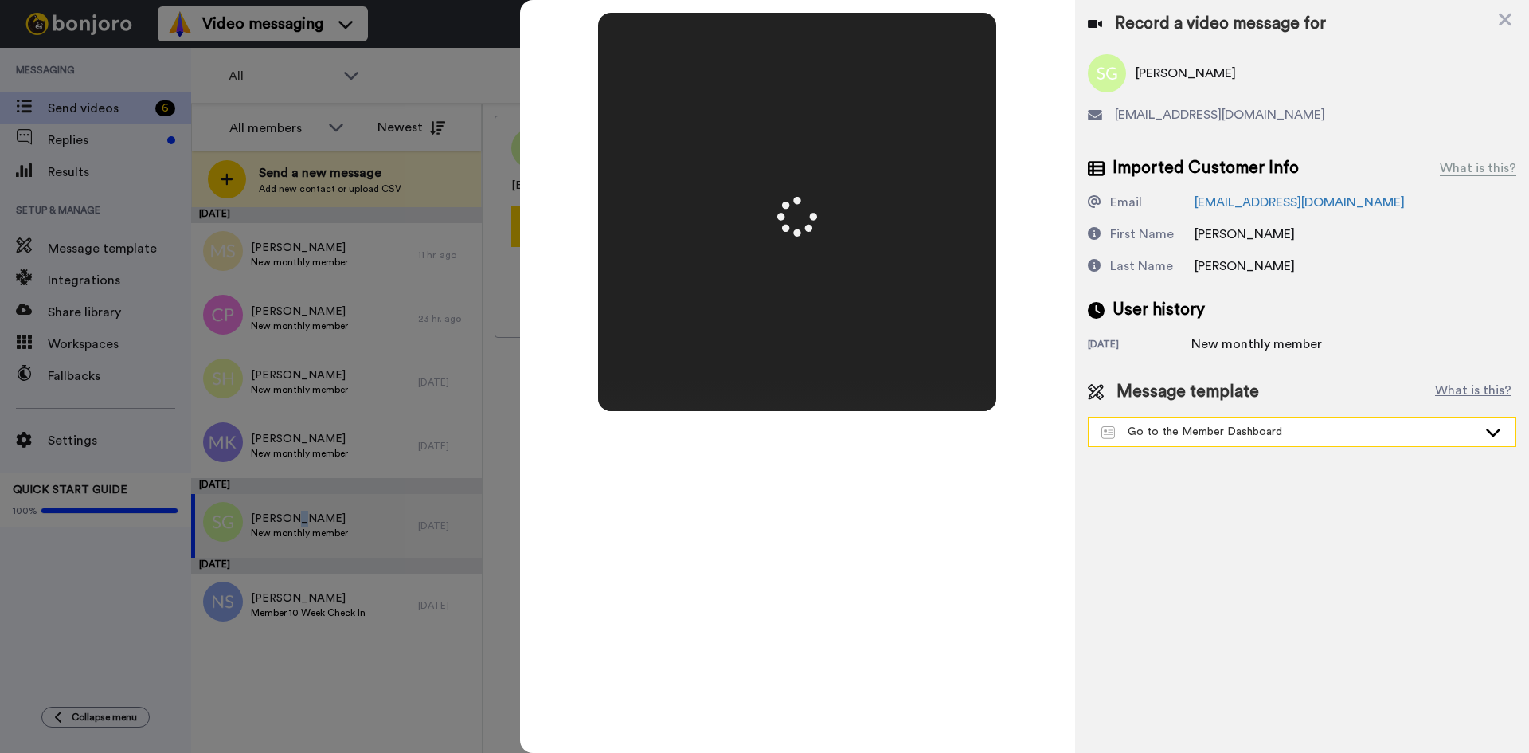
click at [1494, 432] on icon at bounding box center [1493, 432] width 19 height 16
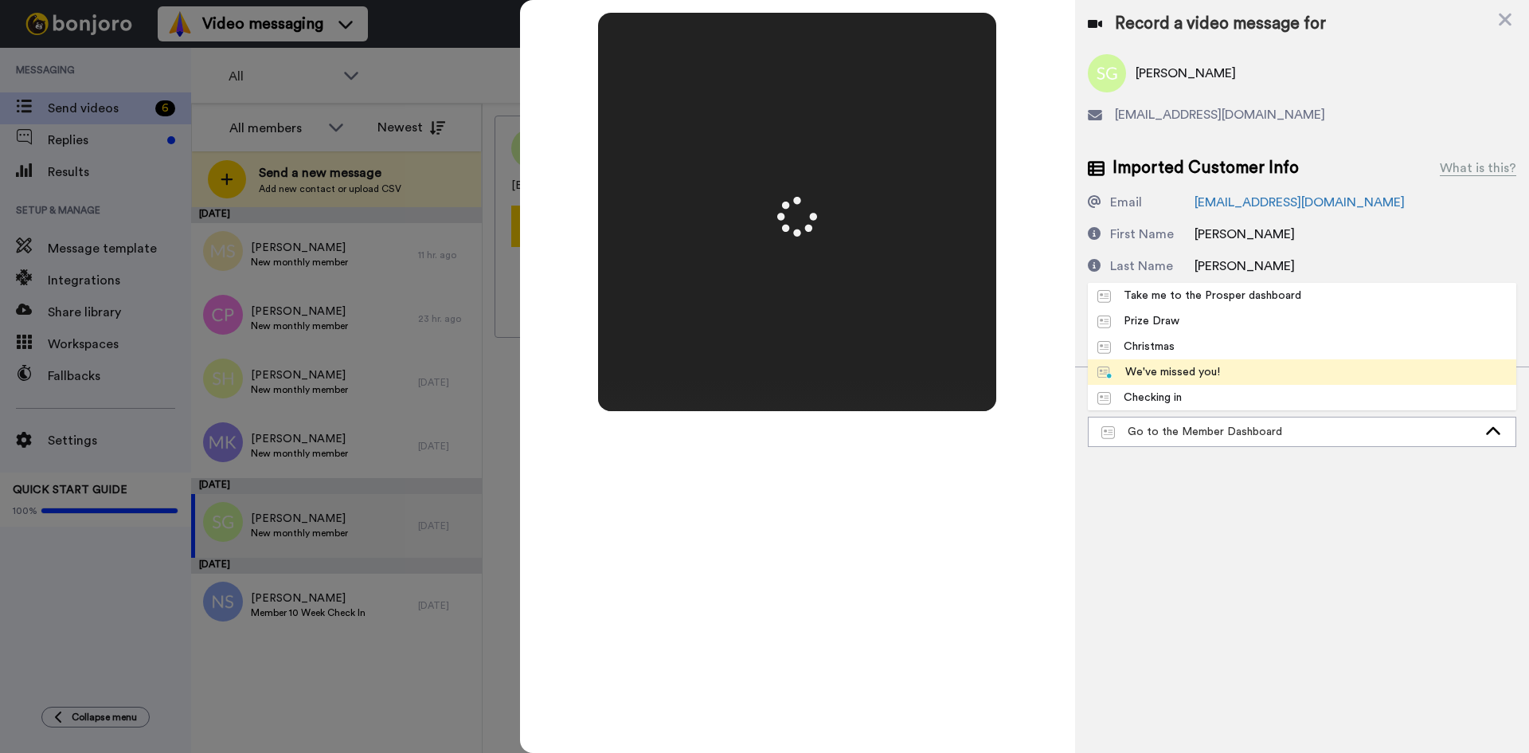
click at [1250, 373] on li "We've missed you!" at bounding box center [1302, 371] width 428 height 25
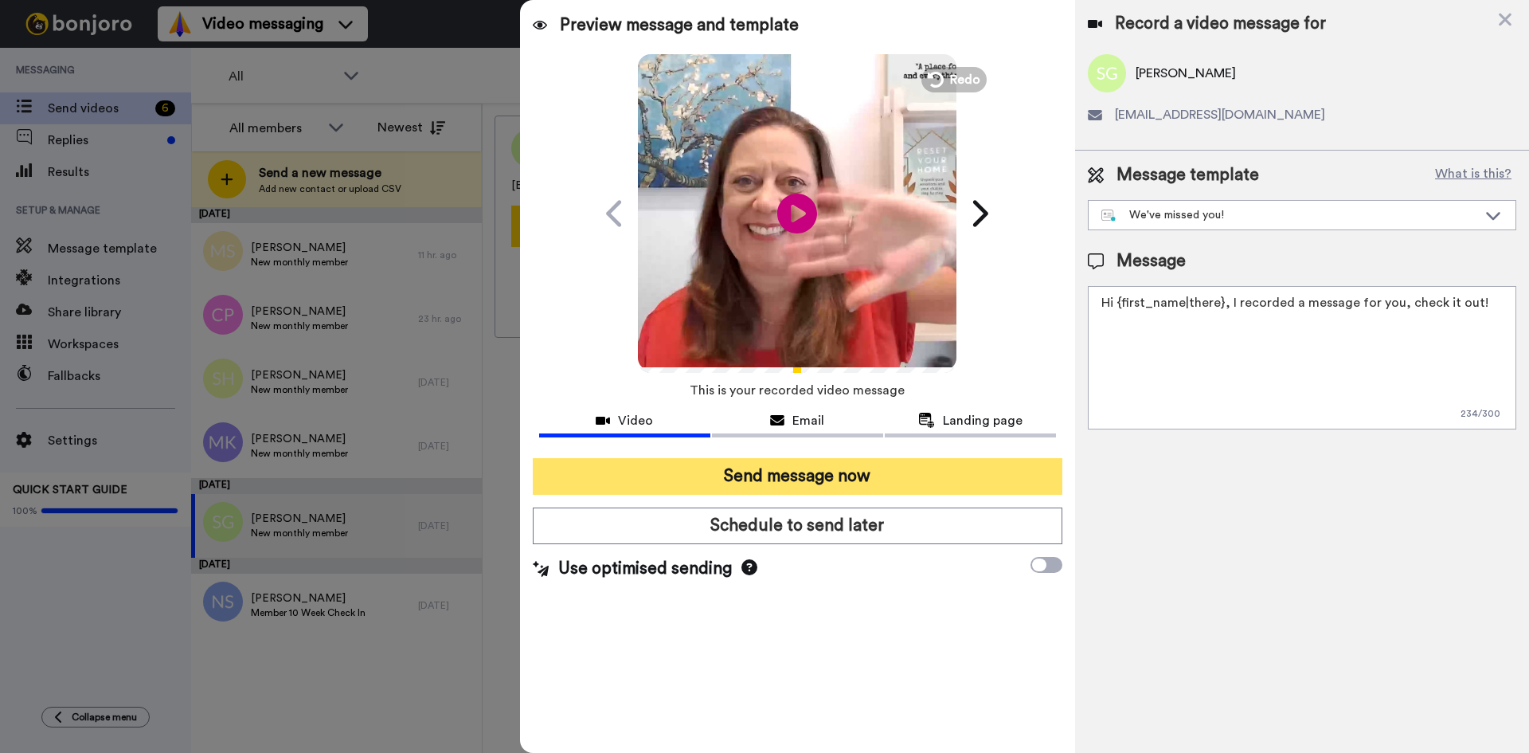
click at [780, 471] on button "Send message now" at bounding box center [798, 476] width 530 height 37
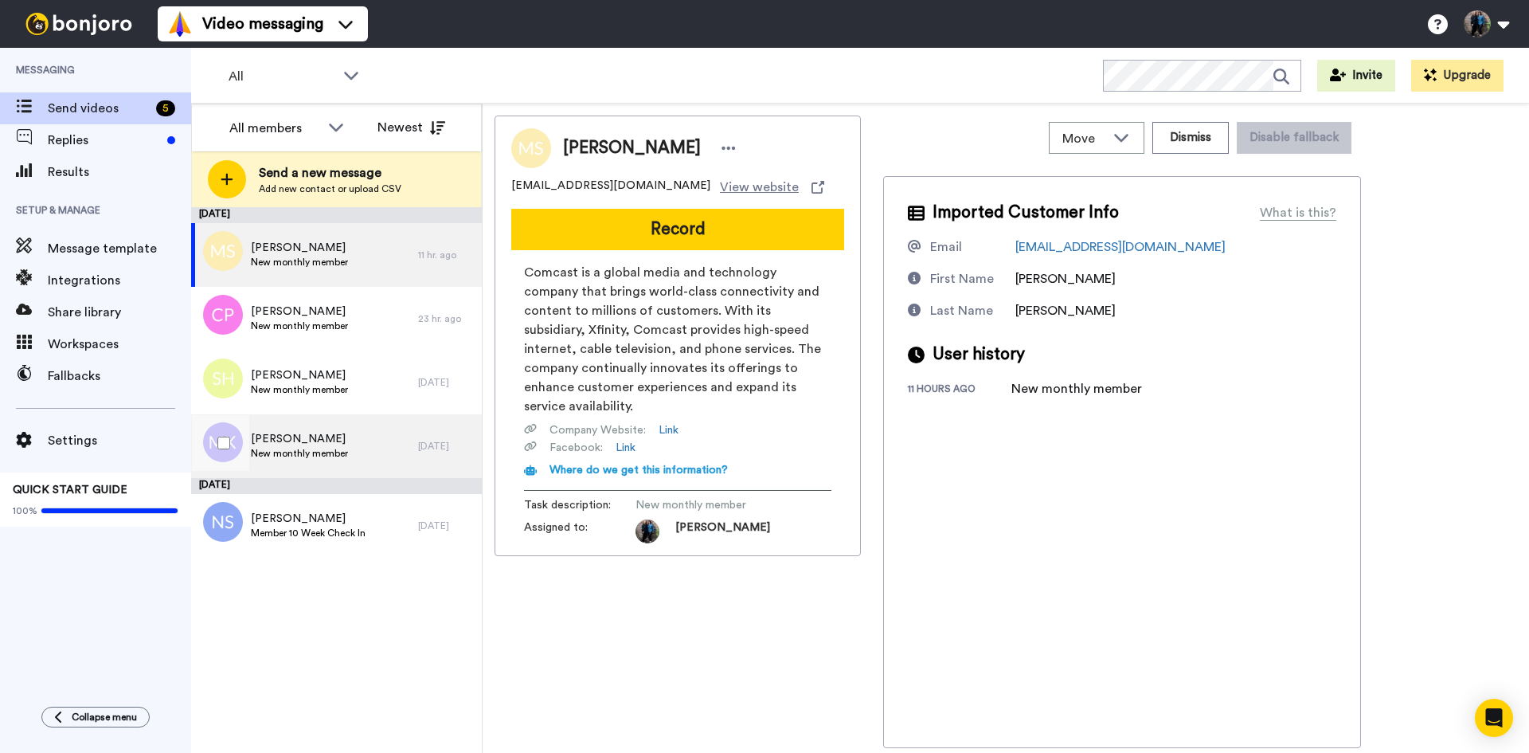
click at [299, 440] on span "[PERSON_NAME]" at bounding box center [299, 439] width 97 height 16
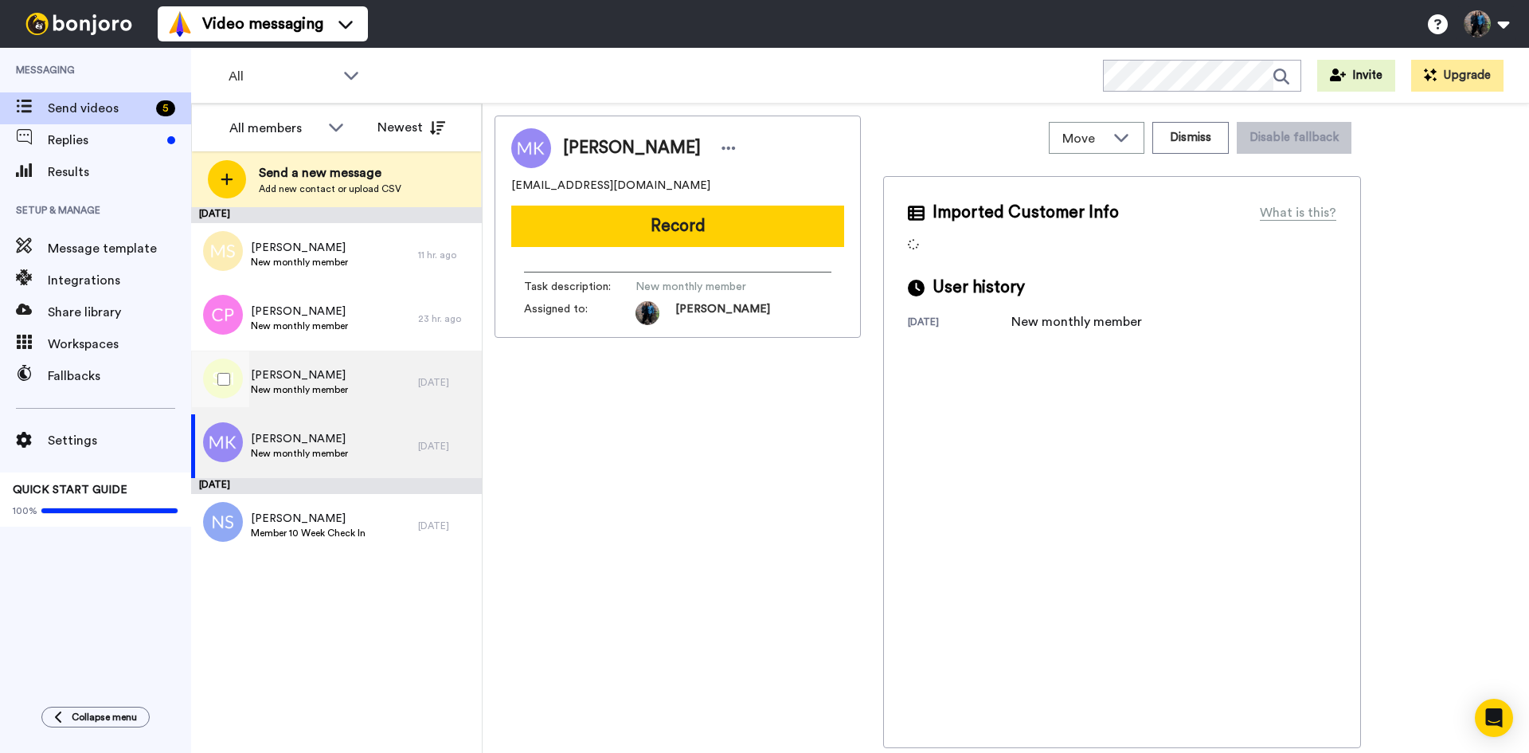
click at [297, 379] on span "Susie Hodgson" at bounding box center [299, 375] width 97 height 16
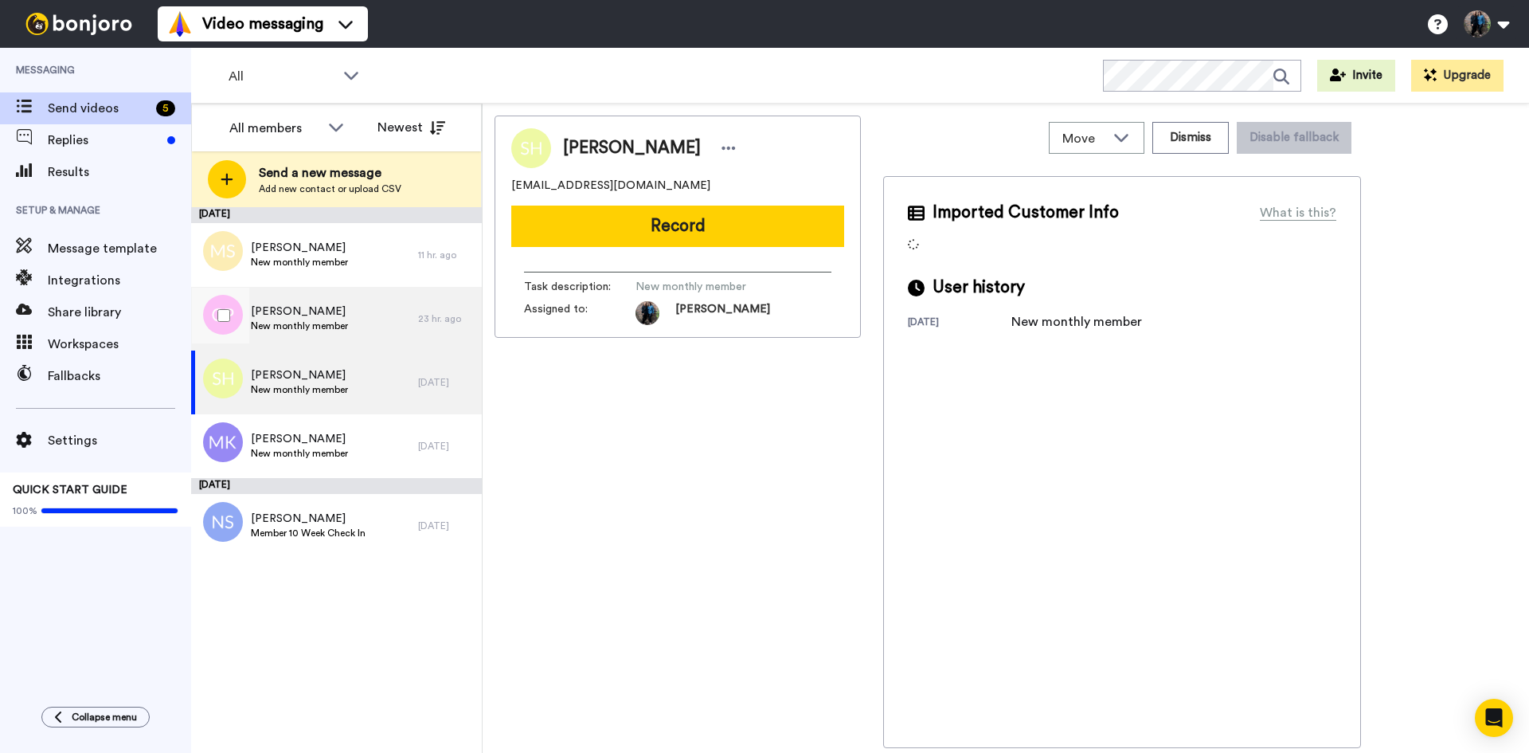
click at [314, 319] on span "New monthly member" at bounding box center [299, 325] width 97 height 13
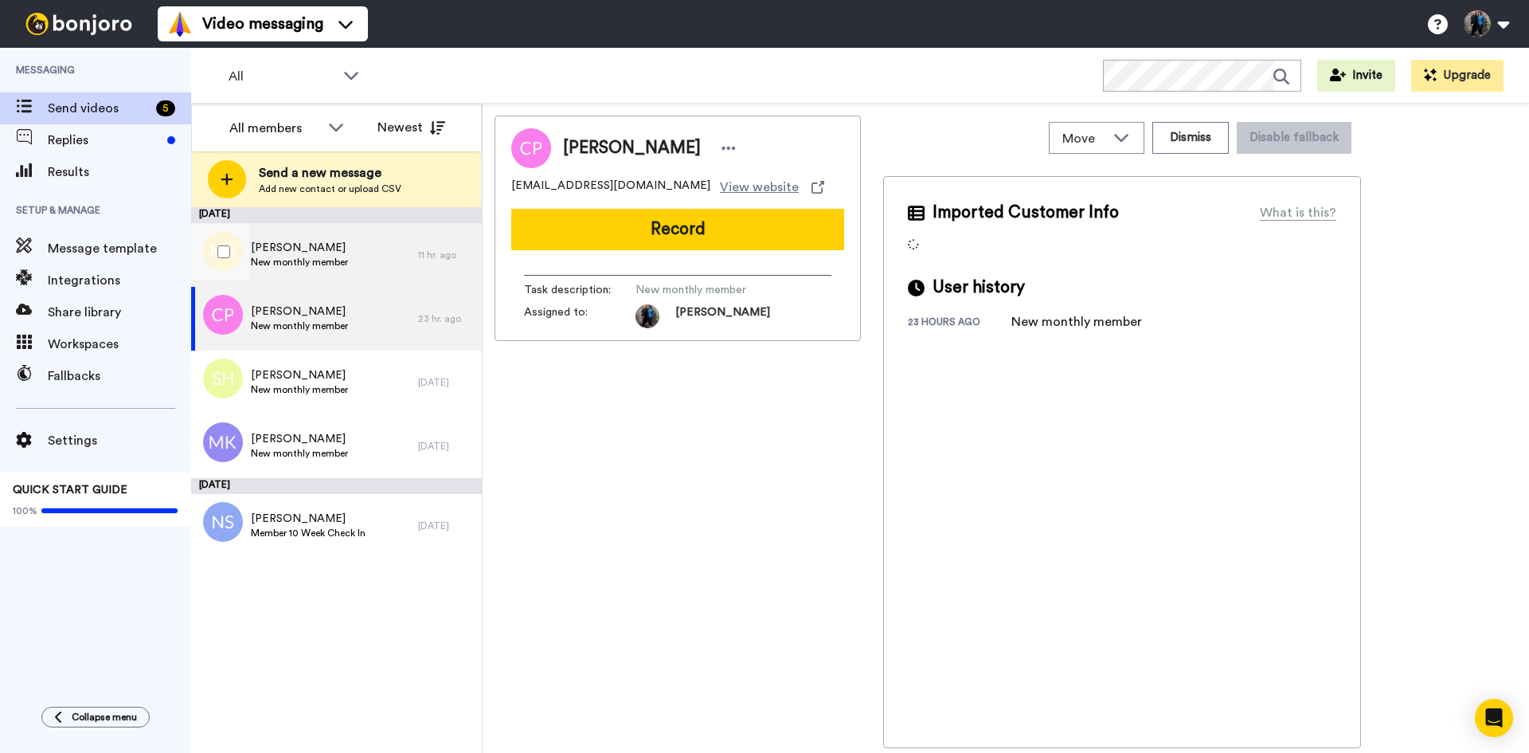
click at [310, 253] on span "[PERSON_NAME]" at bounding box center [299, 248] width 97 height 16
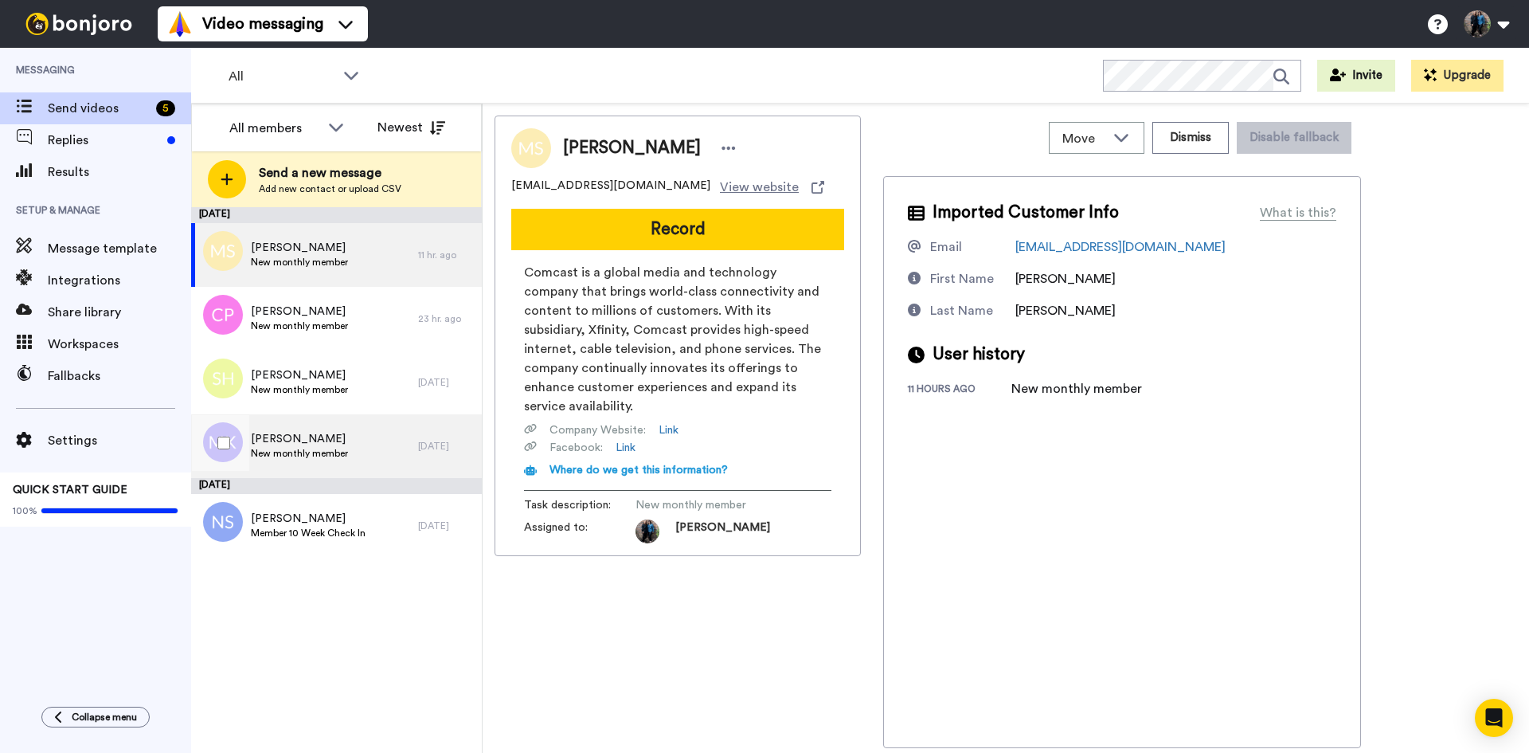
click at [287, 437] on span "Michelle Kington" at bounding box center [299, 439] width 97 height 16
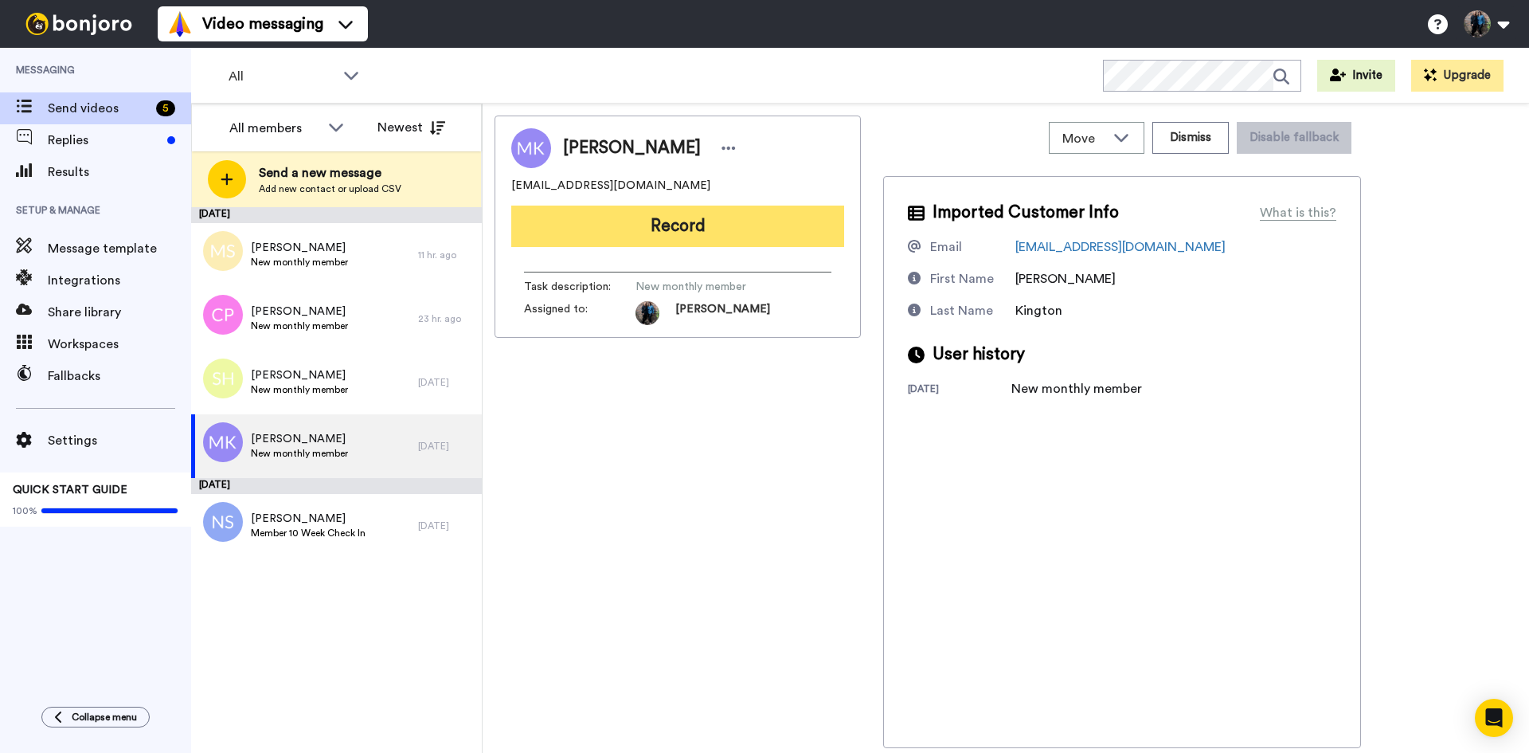
click at [672, 225] on button "Record" at bounding box center [677, 225] width 333 height 41
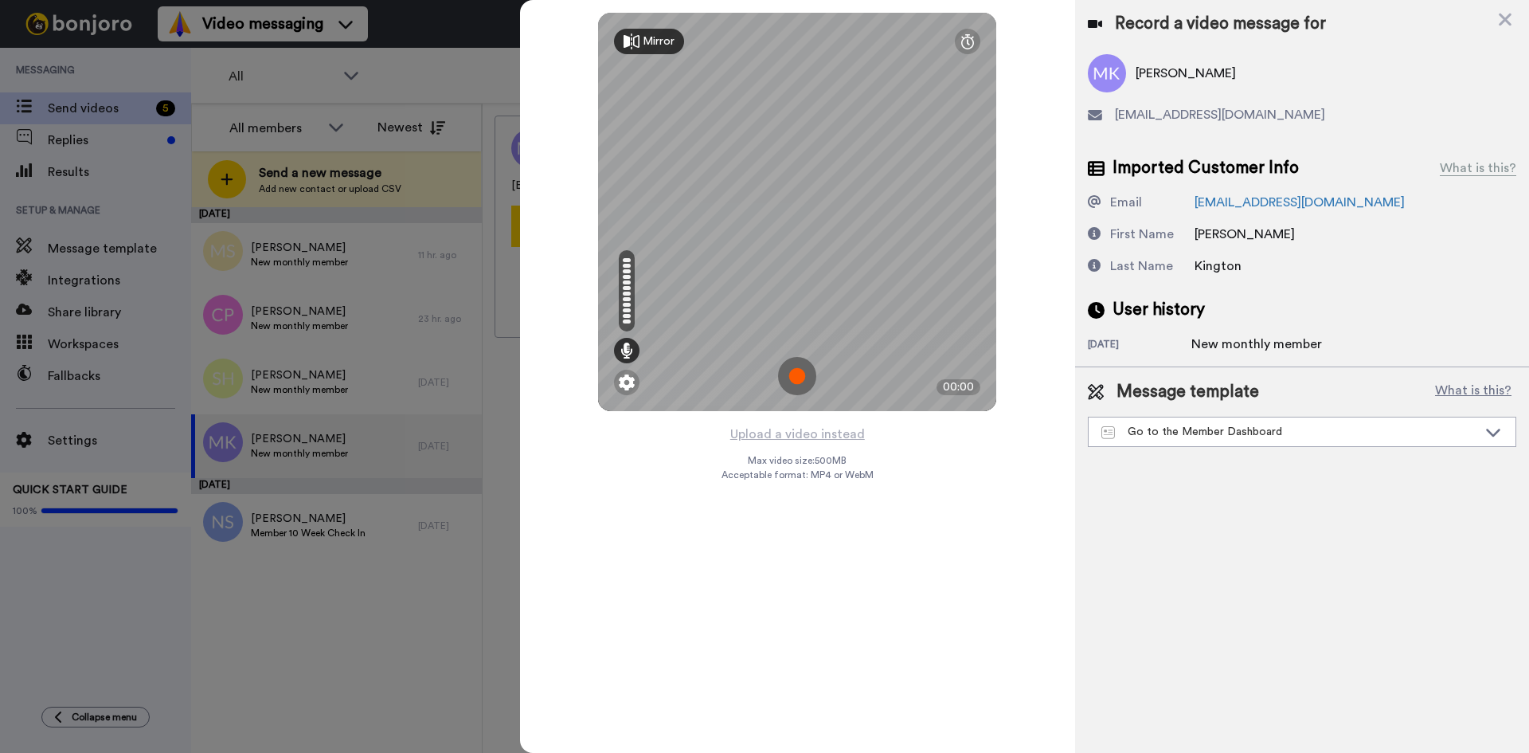
click at [794, 370] on img at bounding box center [797, 376] width 38 height 38
click at [785, 370] on img at bounding box center [797, 376] width 38 height 38
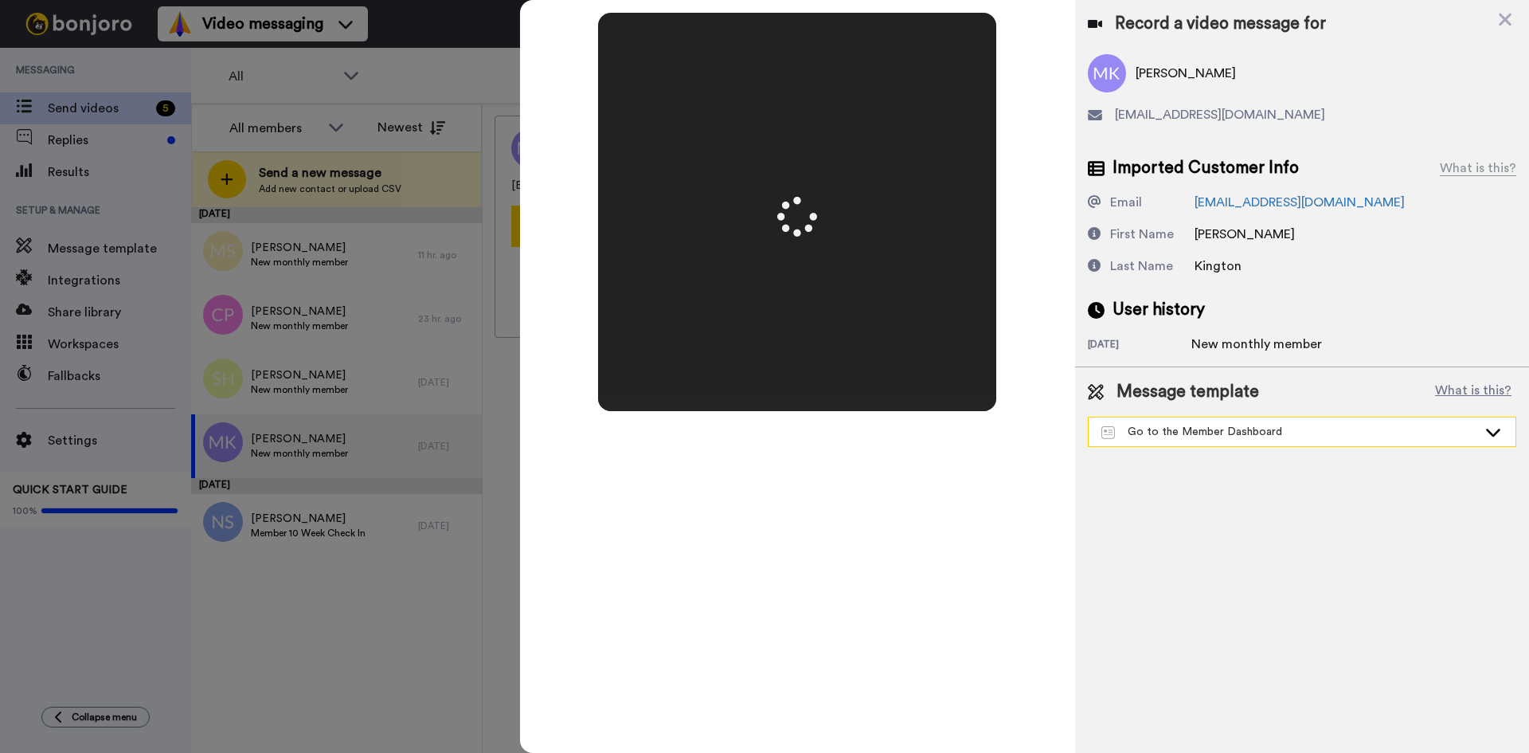
click at [1488, 426] on icon at bounding box center [1493, 432] width 19 height 16
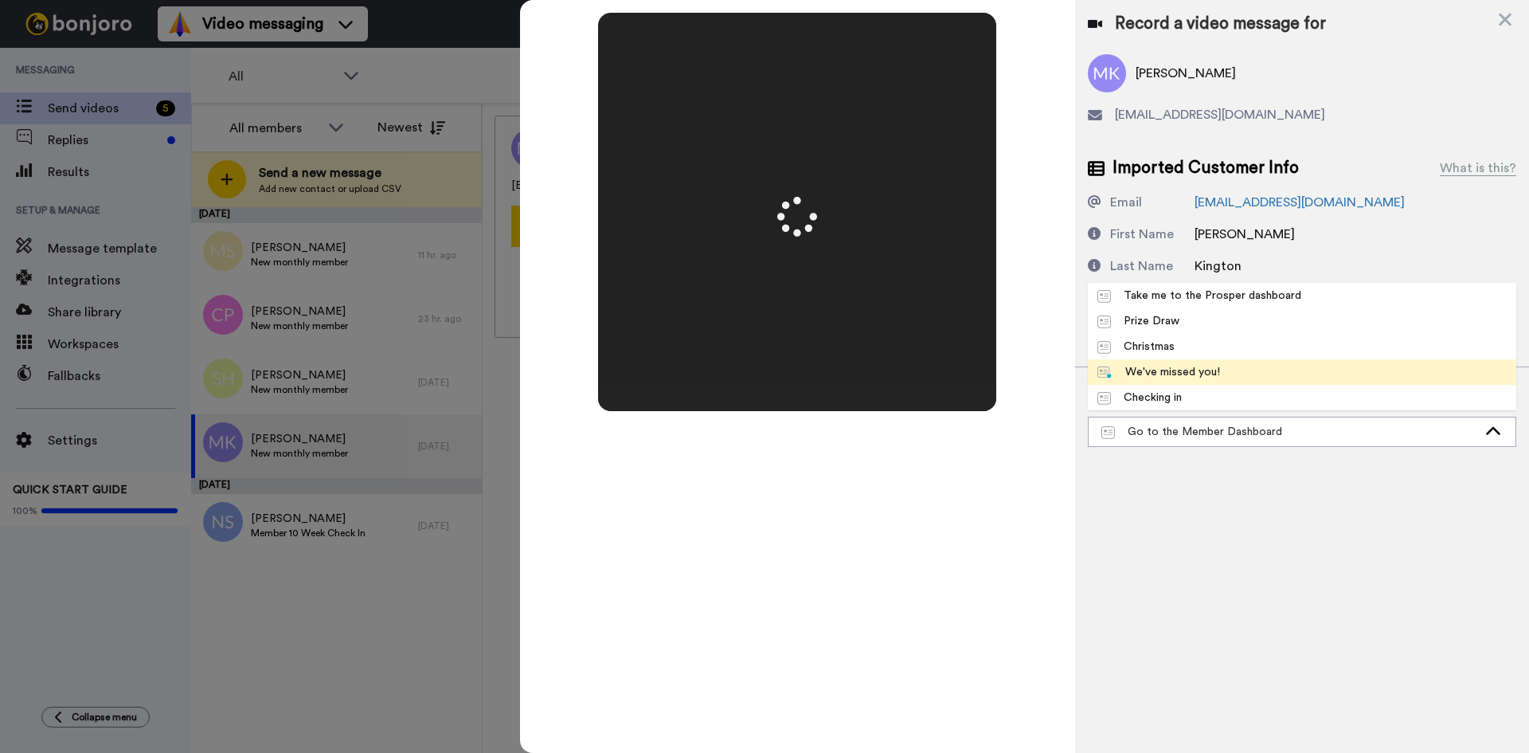
scroll to position [76, 0]
click at [1255, 370] on div "Go to the Member Dashboard" at bounding box center [1187, 372] width 181 height 16
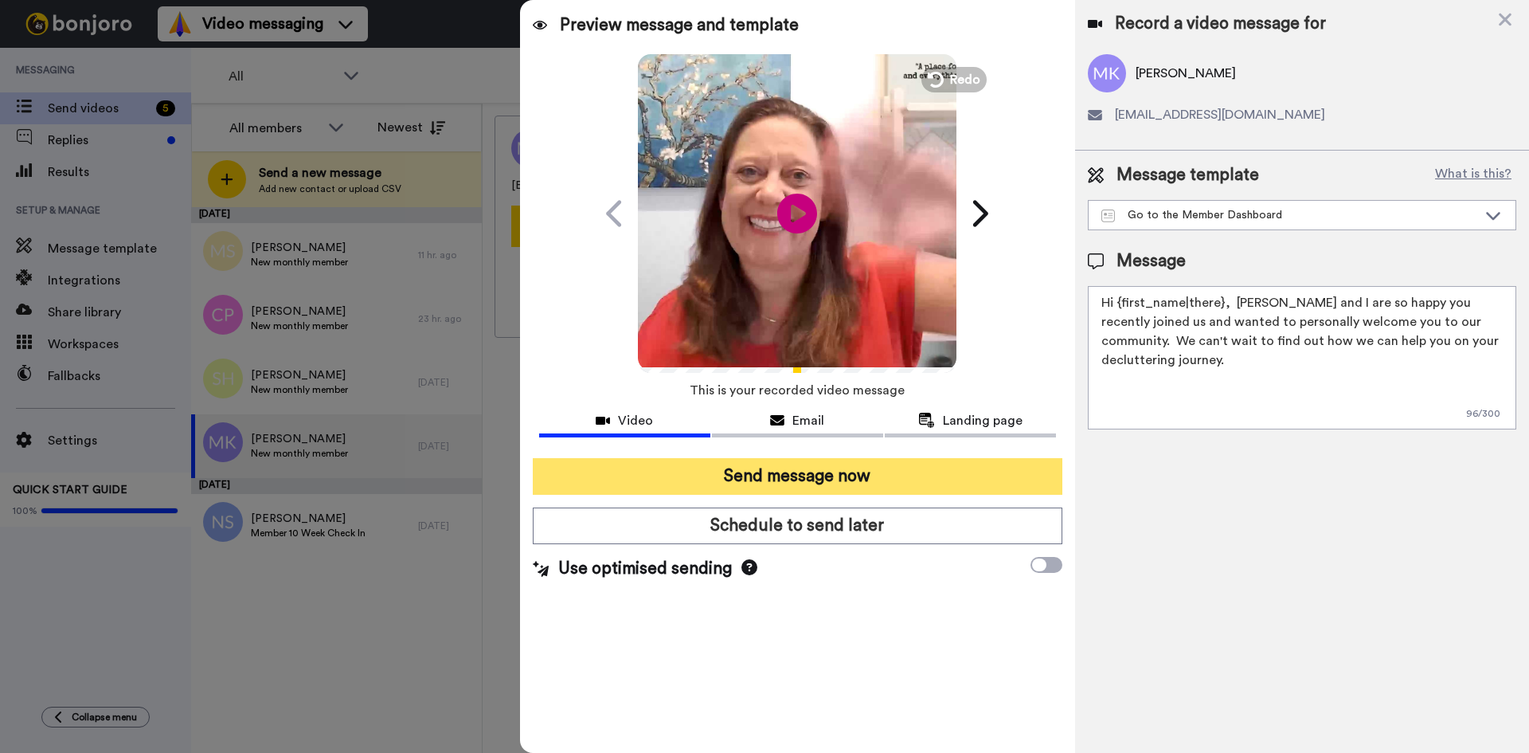
click at [792, 462] on button "Send message now" at bounding box center [798, 476] width 530 height 37
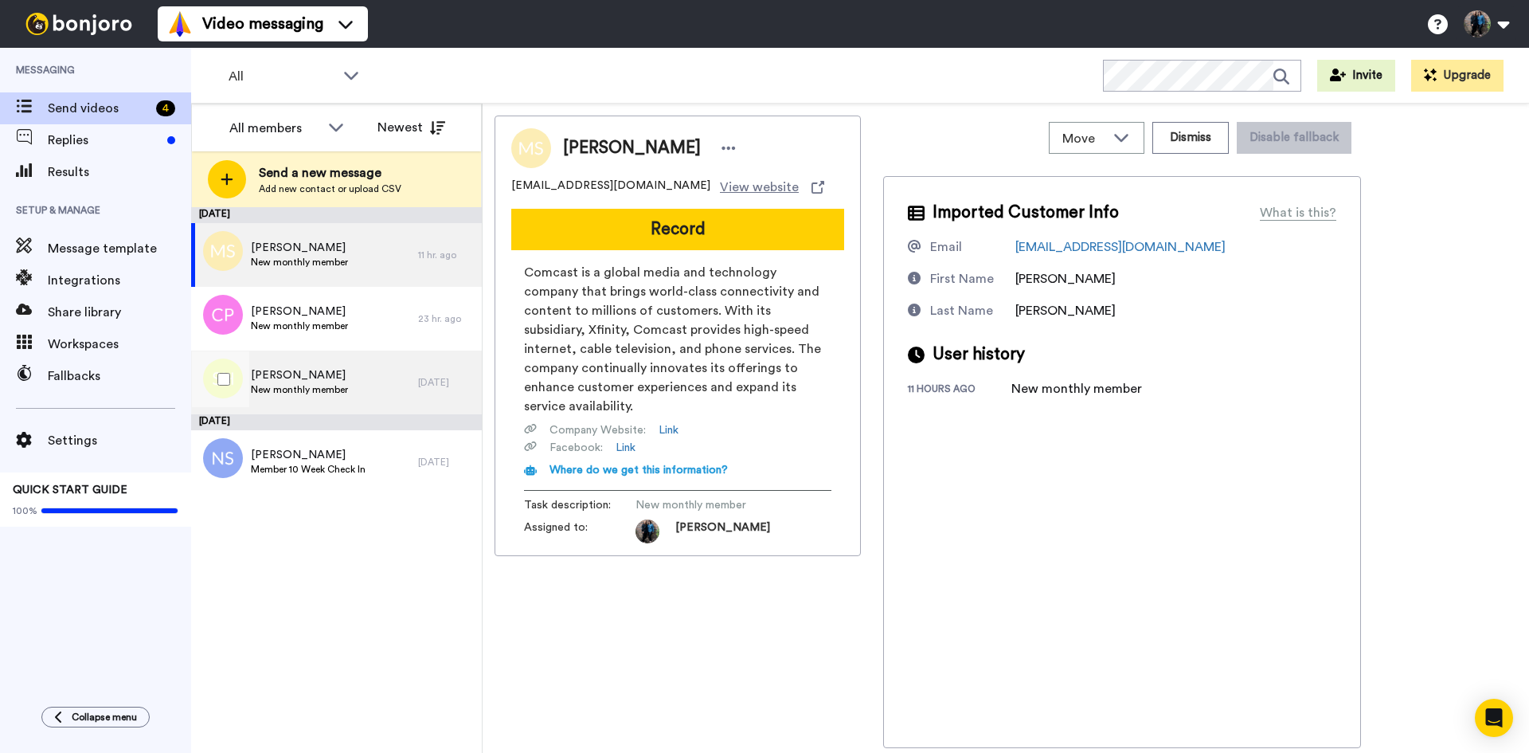
click at [306, 366] on div "[PERSON_NAME] New monthly member" at bounding box center [304, 382] width 227 height 64
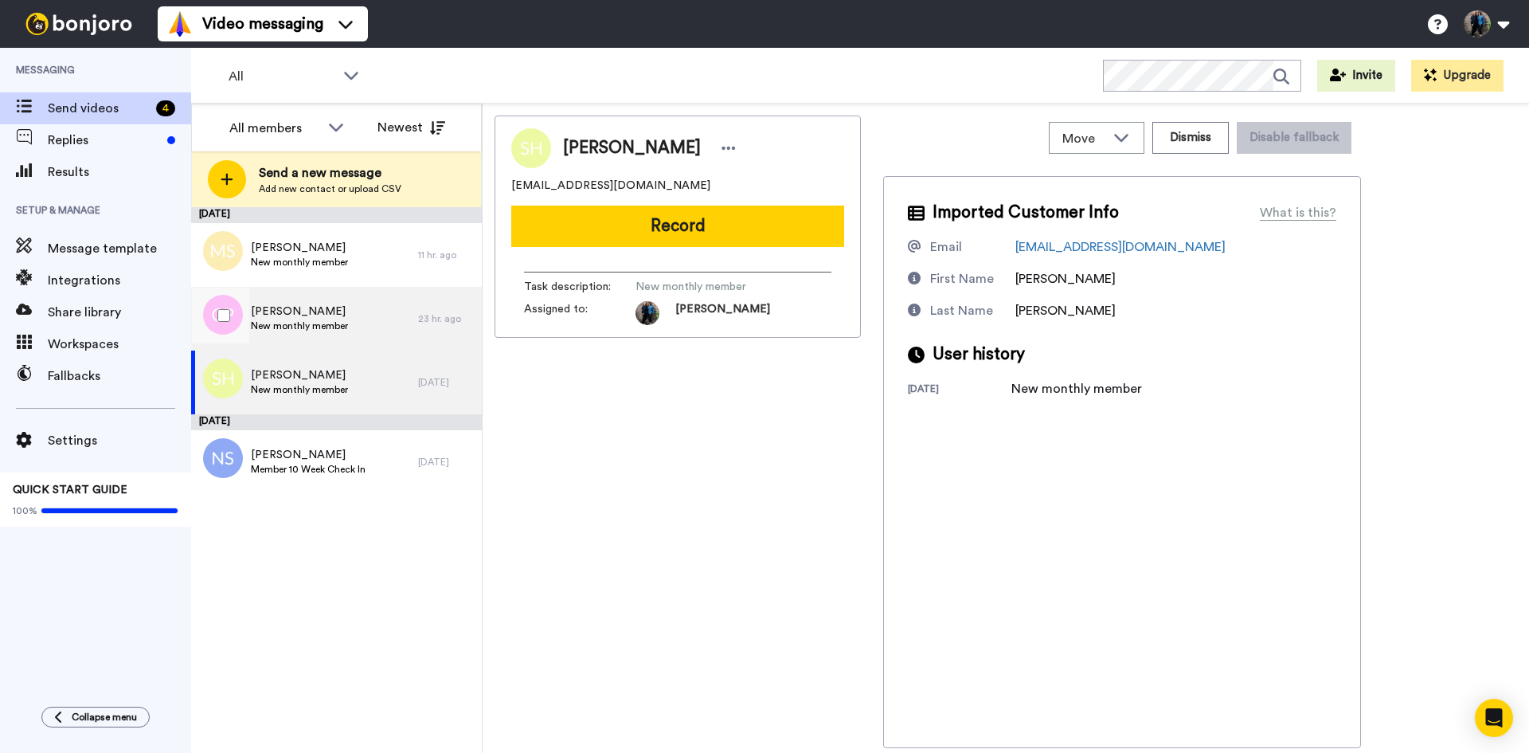
click at [317, 303] on span "[PERSON_NAME]" at bounding box center [299, 311] width 97 height 16
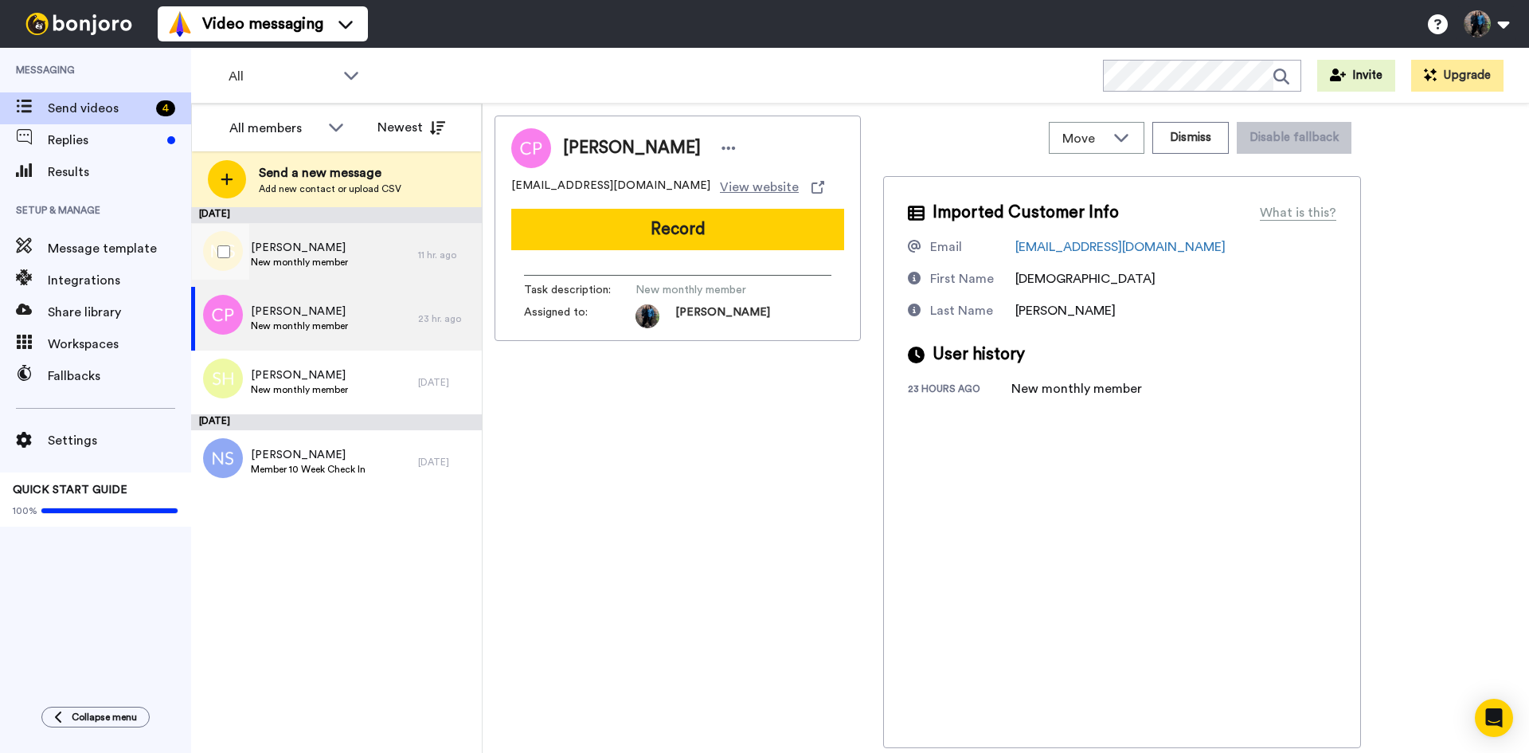
click at [371, 257] on div "Marci Stewart New monthly member" at bounding box center [304, 255] width 227 height 64
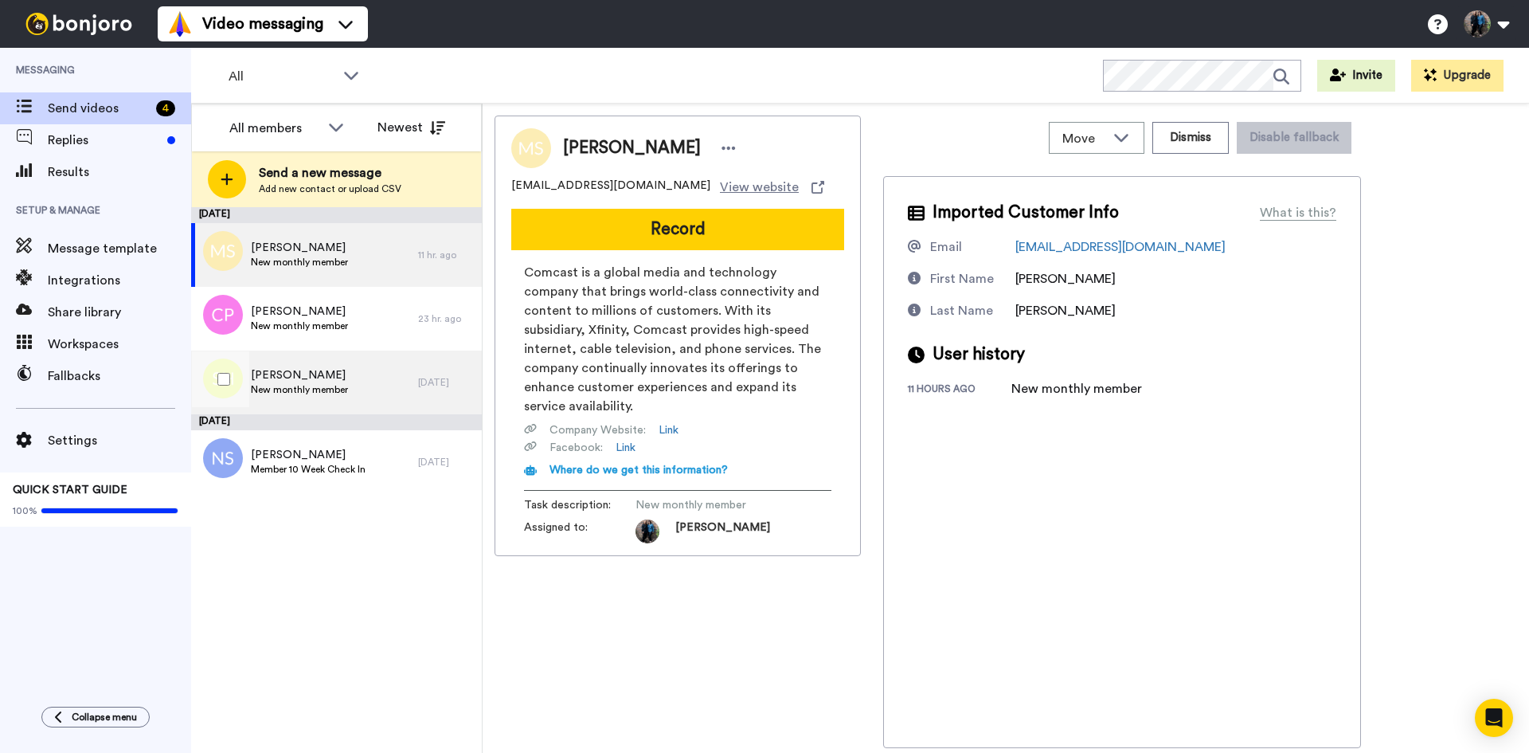
click at [317, 374] on span "[PERSON_NAME]" at bounding box center [299, 375] width 97 height 16
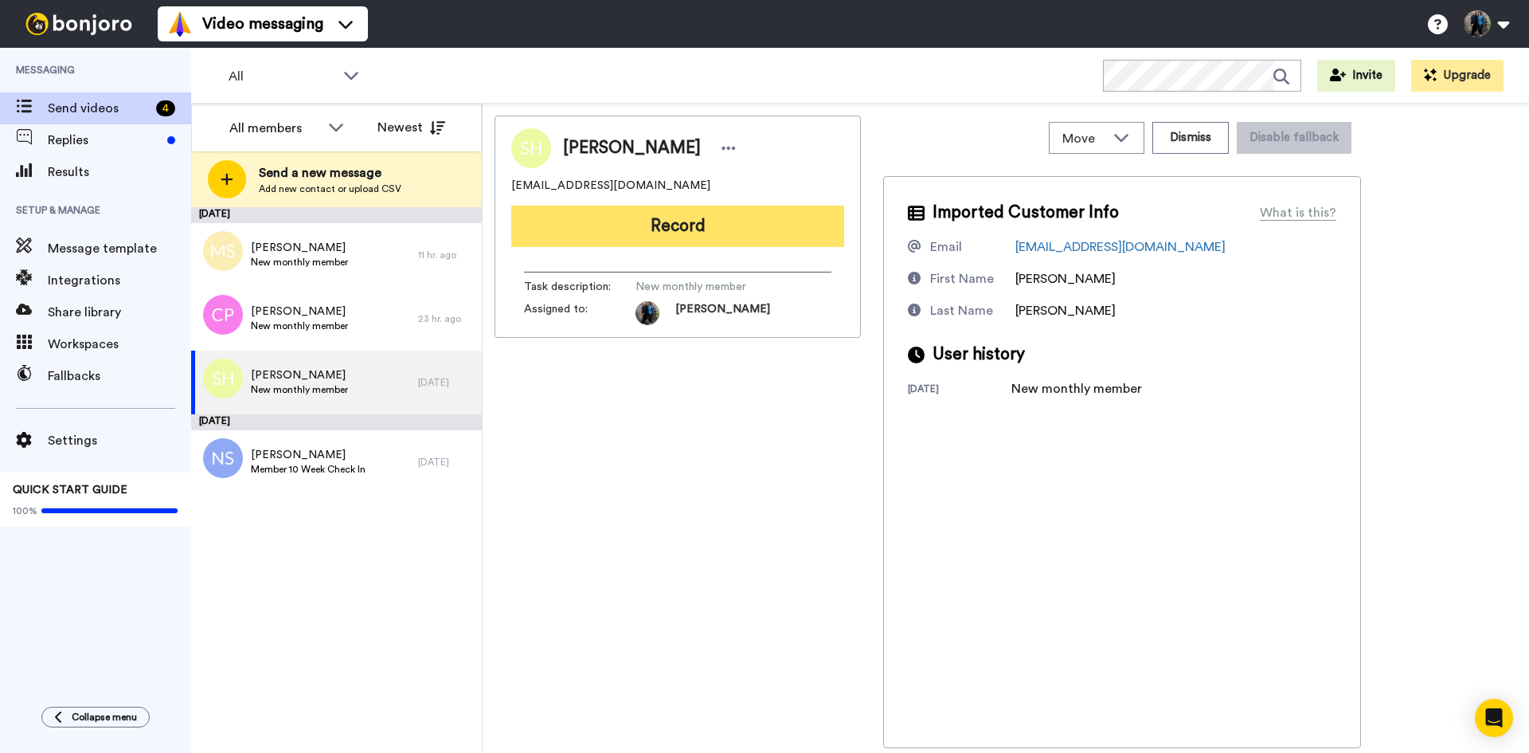
click at [706, 220] on button "Record" at bounding box center [677, 225] width 333 height 41
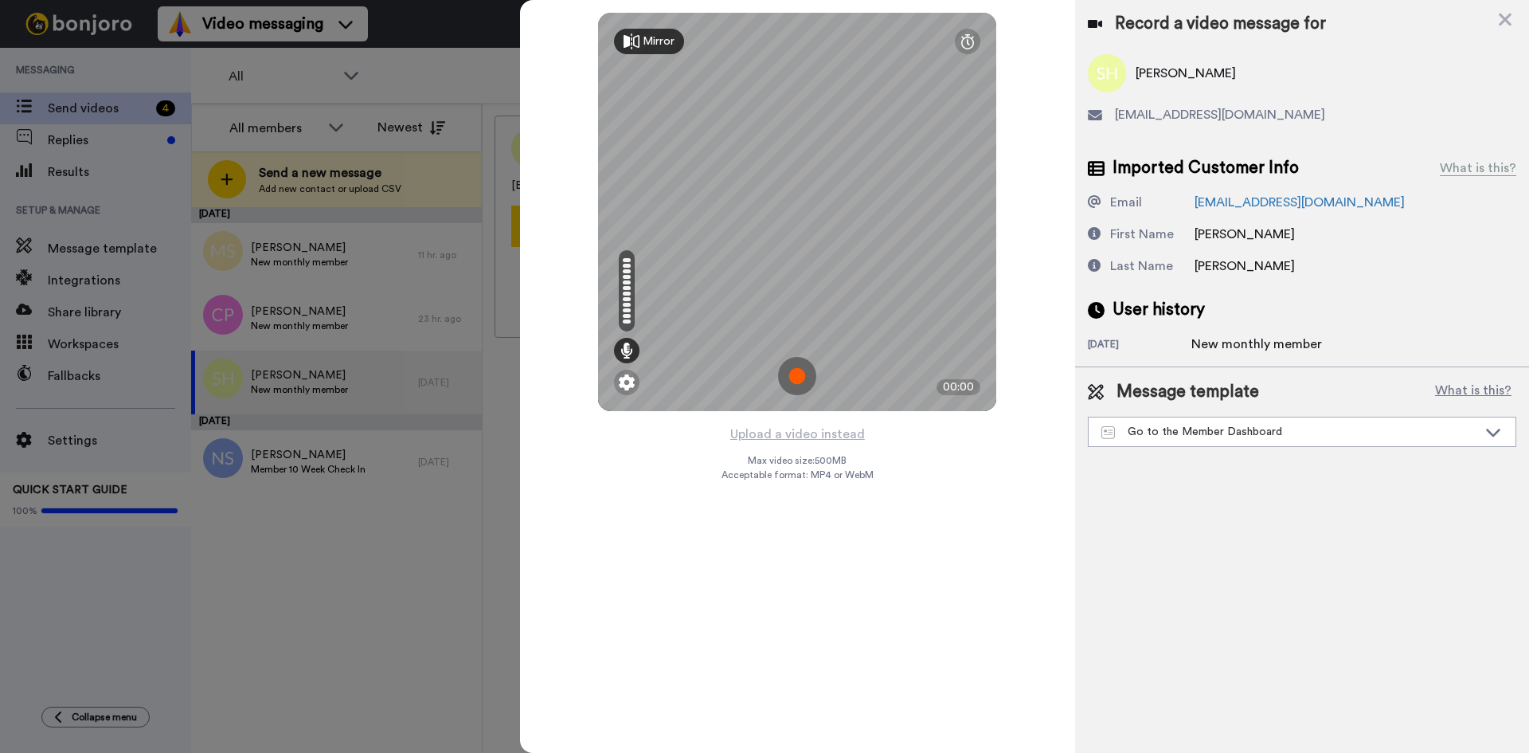
click at [796, 366] on img at bounding box center [797, 376] width 38 height 38
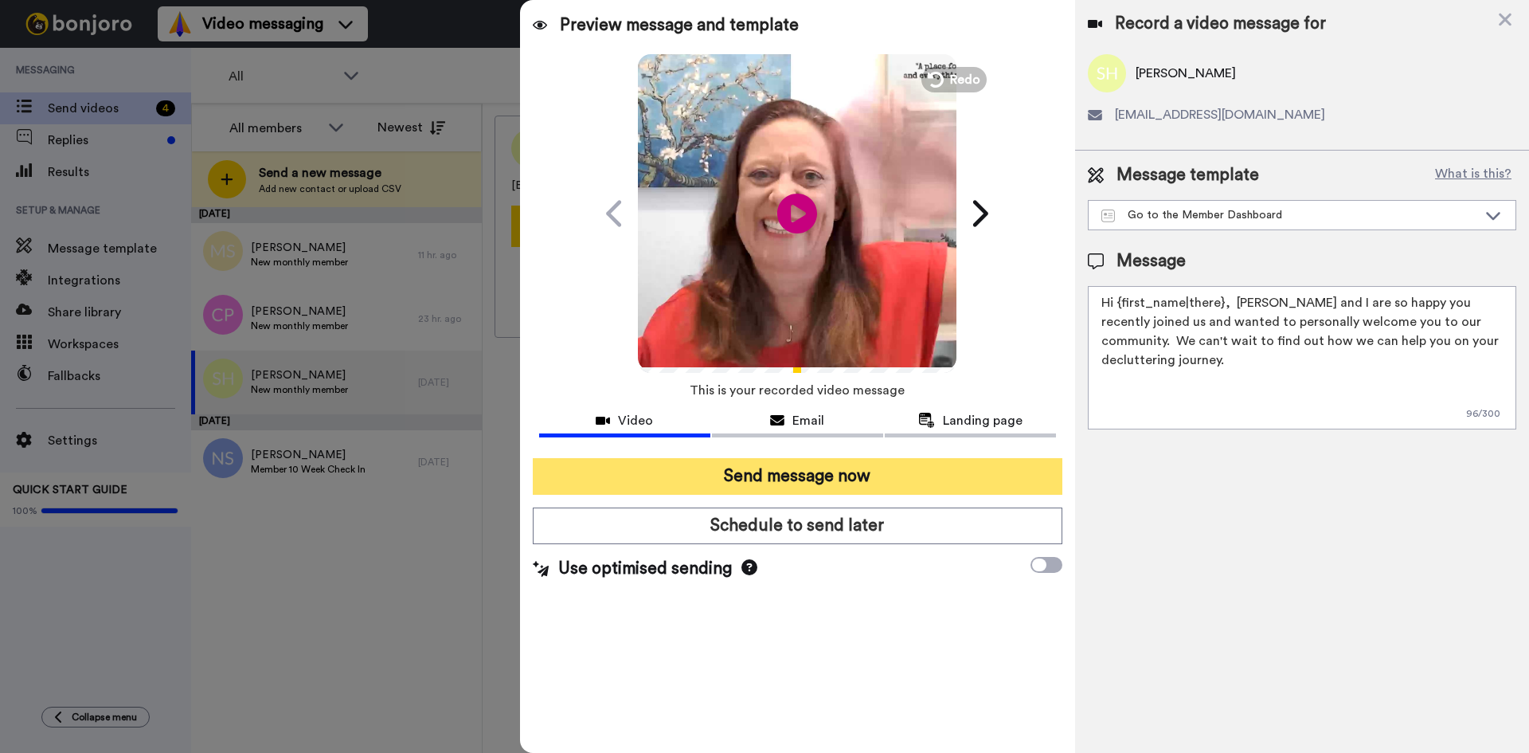
click at [757, 474] on button "Send message now" at bounding box center [798, 476] width 530 height 37
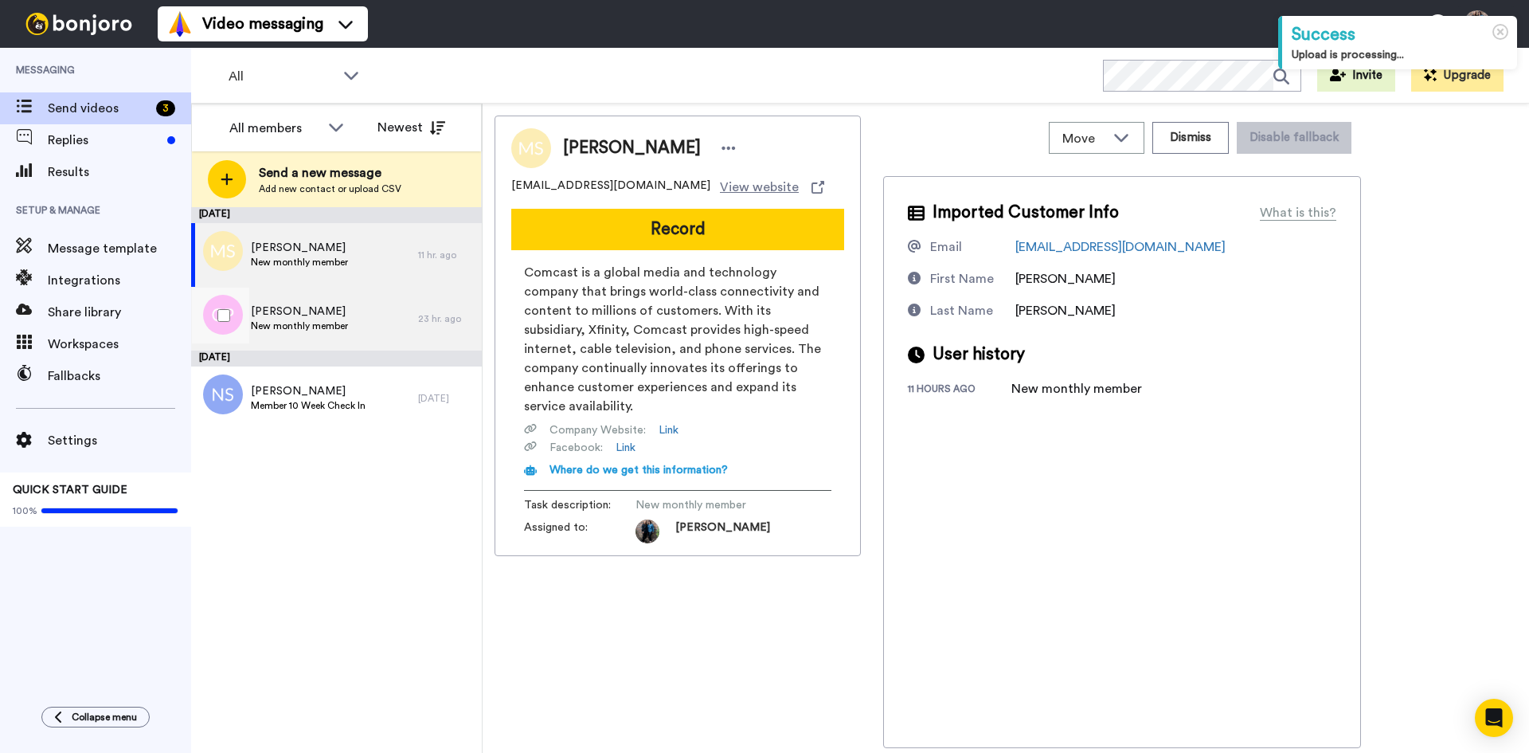
click at [327, 320] on span "New monthly member" at bounding box center [299, 325] width 97 height 13
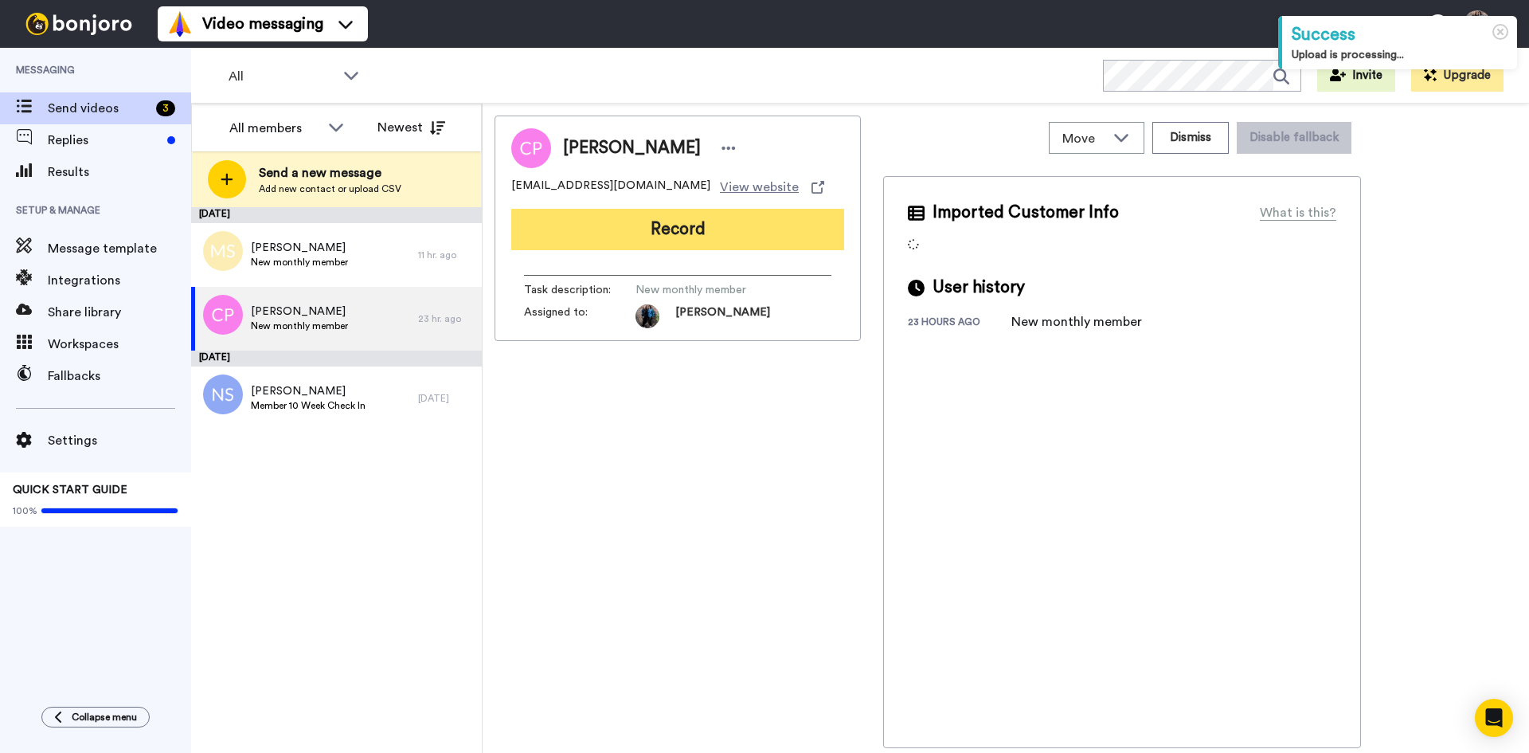
click at [671, 225] on button "Record" at bounding box center [677, 229] width 333 height 41
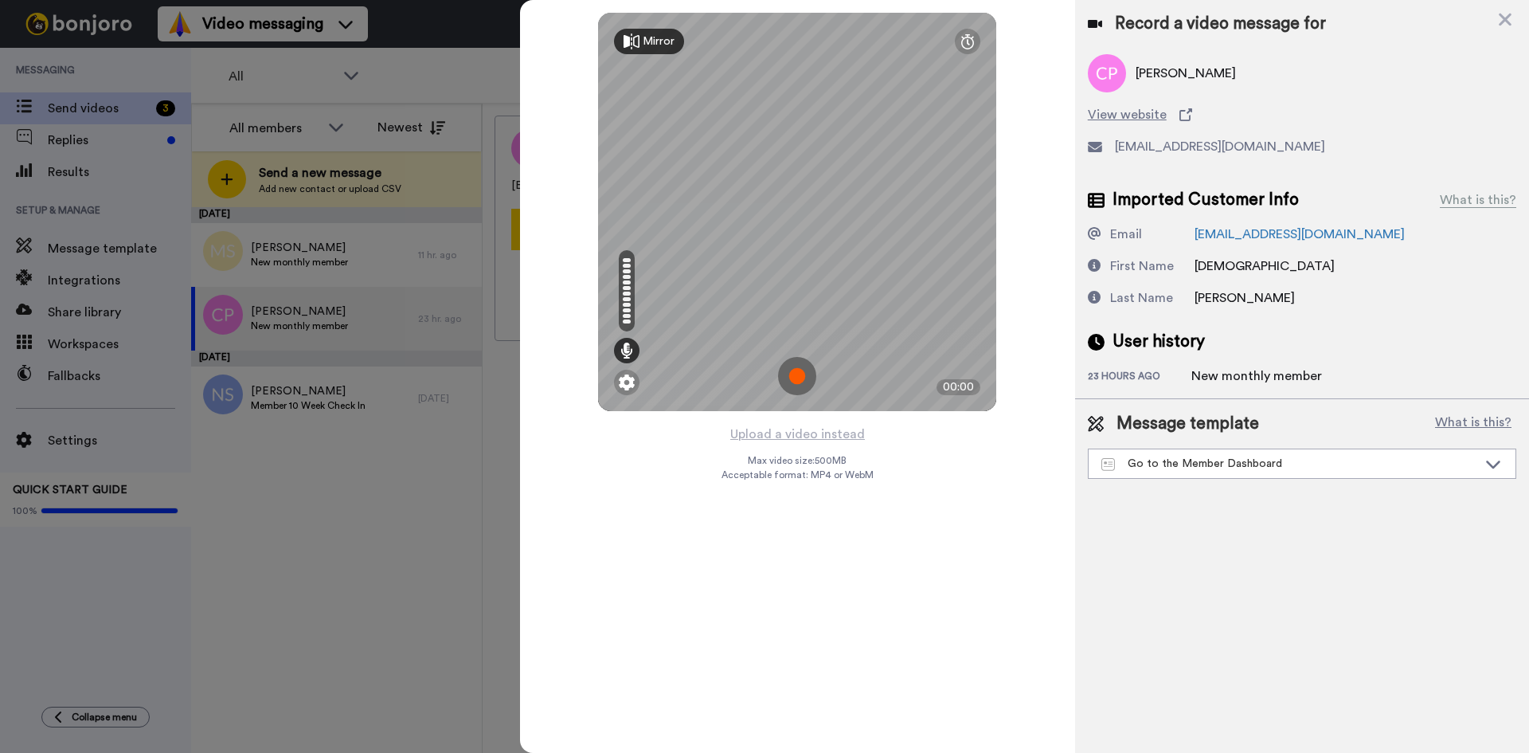
click at [799, 372] on img at bounding box center [797, 376] width 38 height 38
click at [796, 377] on img at bounding box center [797, 376] width 38 height 38
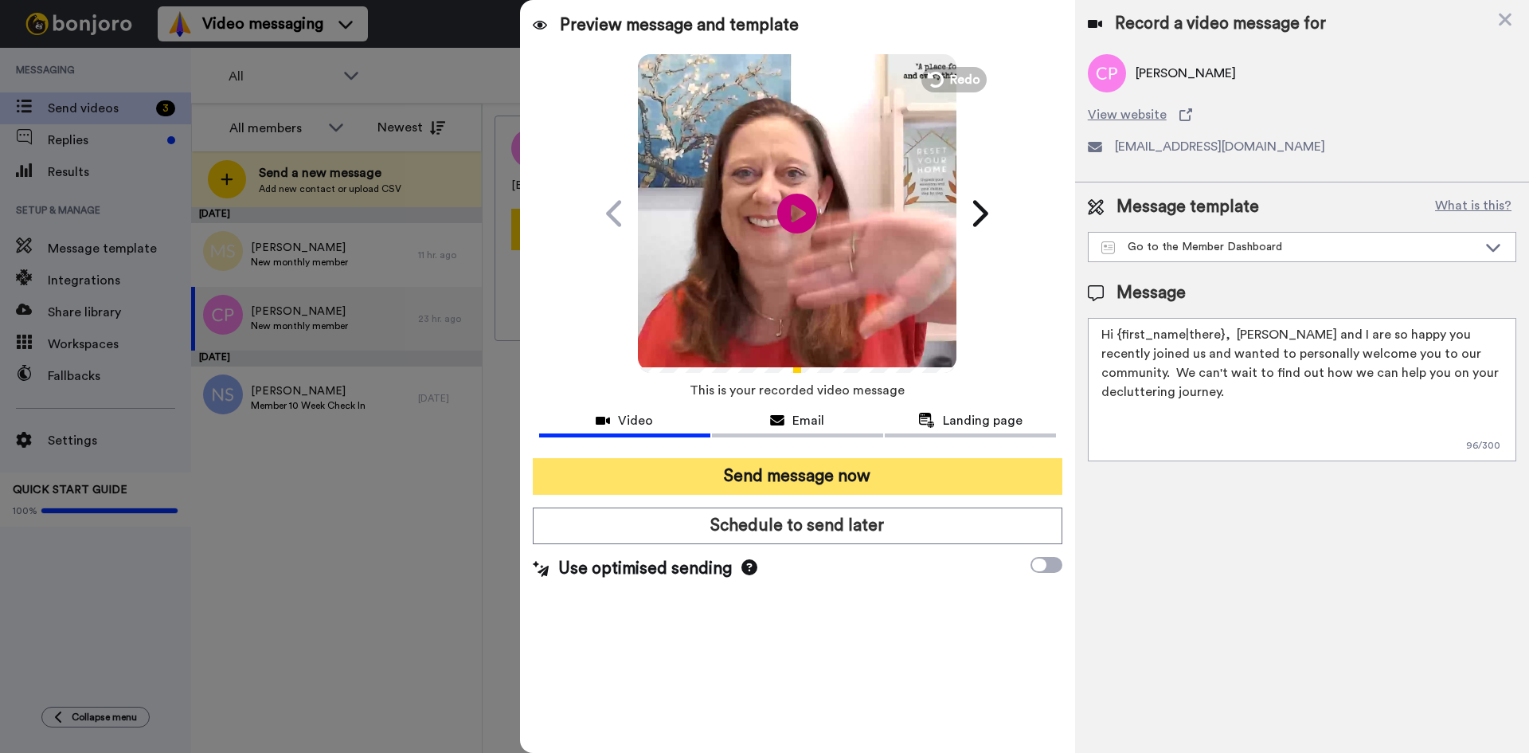
click at [779, 473] on button "Send message now" at bounding box center [798, 476] width 530 height 37
